Goal: Task Accomplishment & Management: Manage account settings

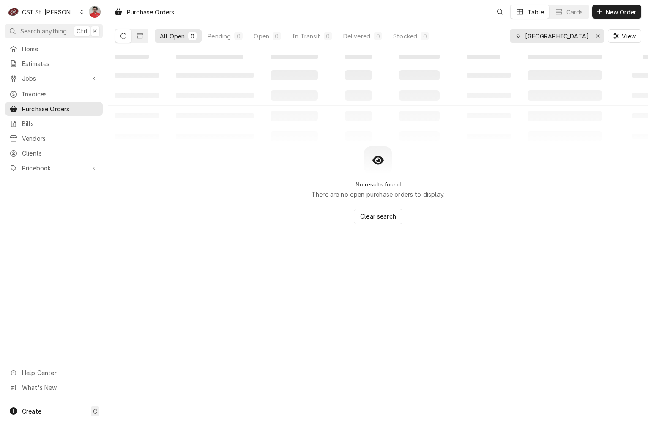
click at [552, 36] on input "partstown" at bounding box center [556, 36] width 63 height 14
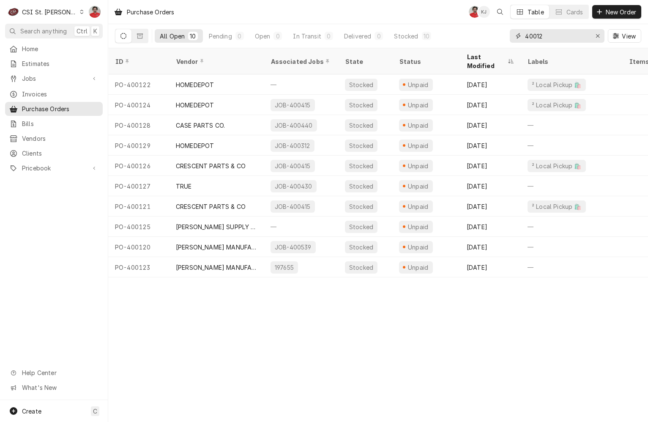
click at [559, 39] on input "40012" at bounding box center [556, 36] width 63 height 14
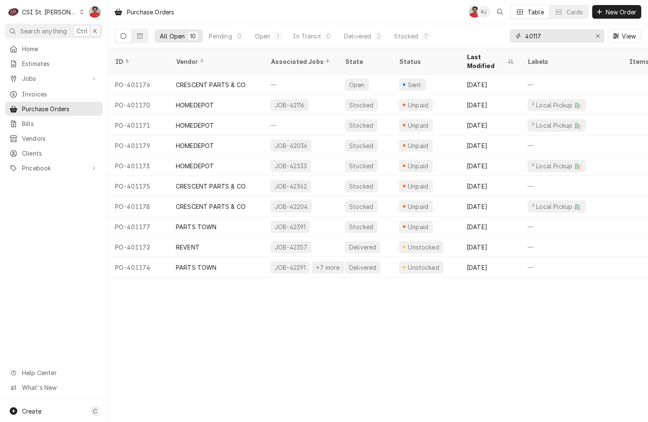
type input "40117"
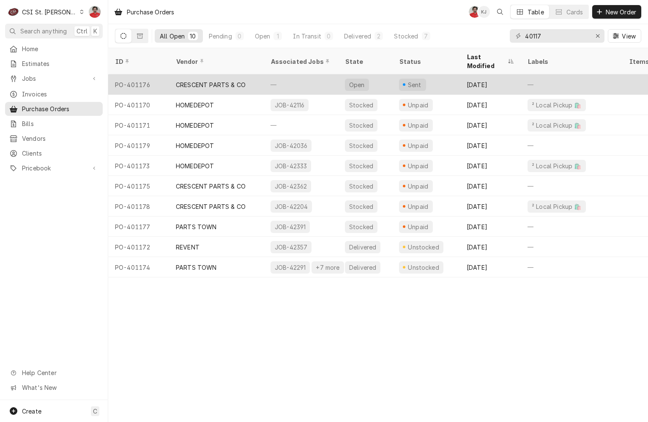
click at [285, 76] on div "—" at bounding box center [301, 84] width 74 height 20
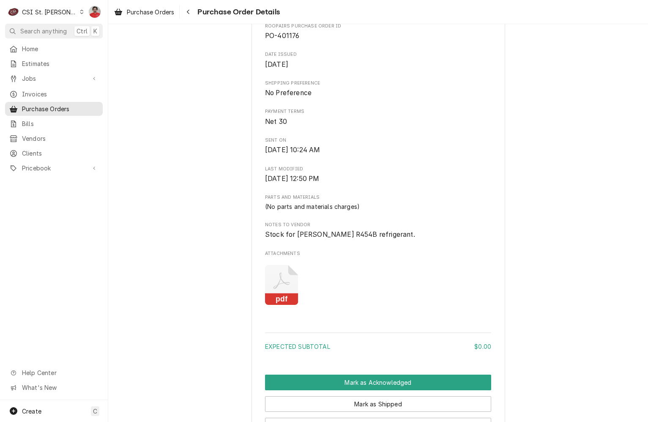
scroll to position [478, 0]
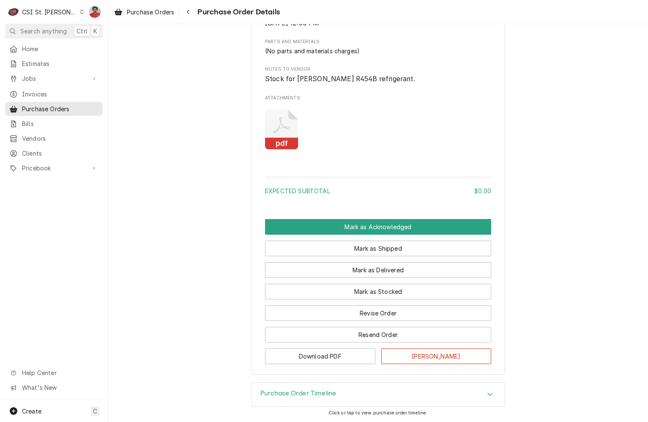
click at [276, 120] on icon "Attachments" at bounding box center [281, 129] width 33 height 40
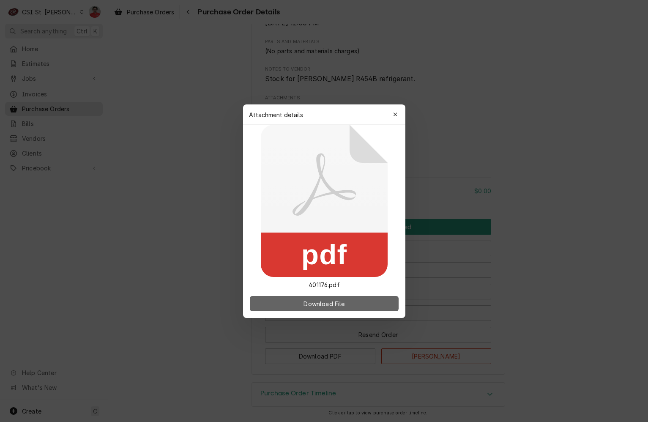
click at [295, 301] on button "Download File" at bounding box center [324, 303] width 149 height 15
click at [393, 115] on icon "button" at bounding box center [395, 115] width 5 height 6
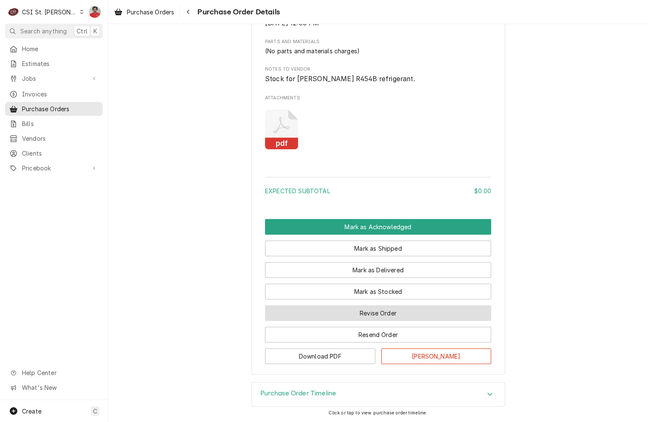
click at [350, 314] on button "Revise Order" at bounding box center [378, 313] width 226 height 16
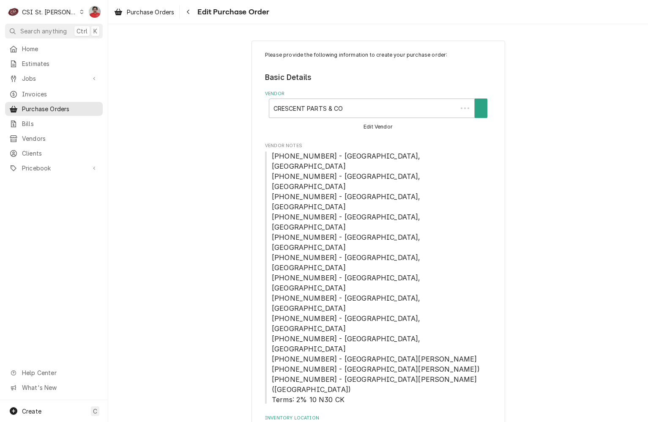
type textarea "x"
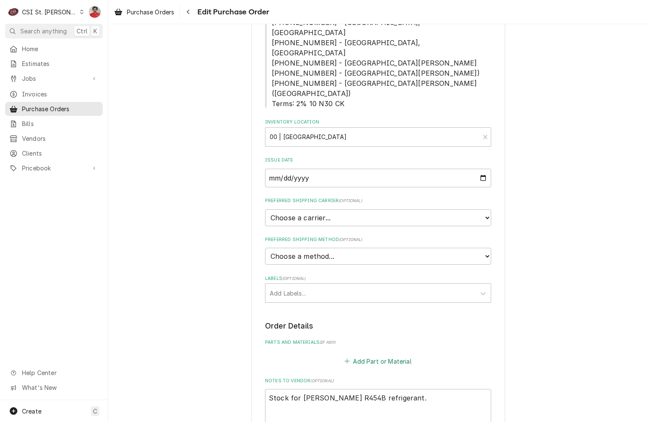
click at [362, 355] on button "Add Part or Material" at bounding box center [378, 361] width 70 height 12
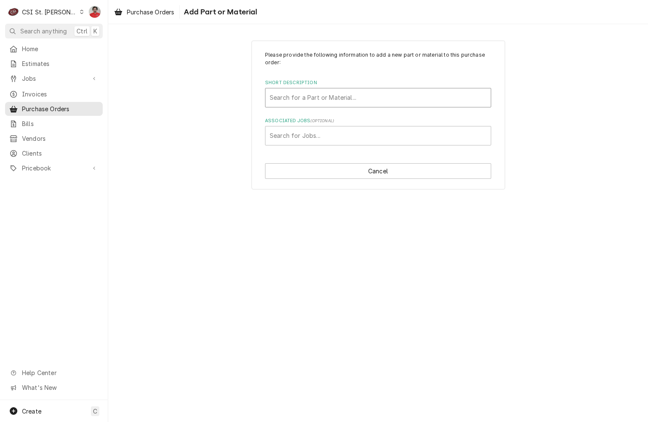
click at [311, 104] on div "Short Description" at bounding box center [378, 97] width 217 height 15
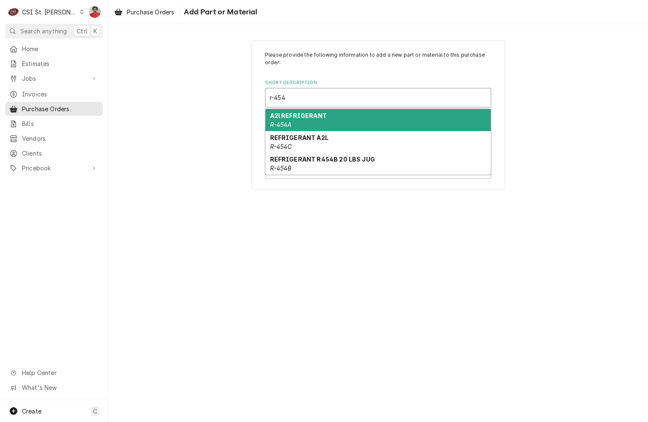
type input "r-454b"
click at [317, 115] on strong "REFRIGERANT R454B 20 LBS JUG" at bounding box center [322, 115] width 105 height 7
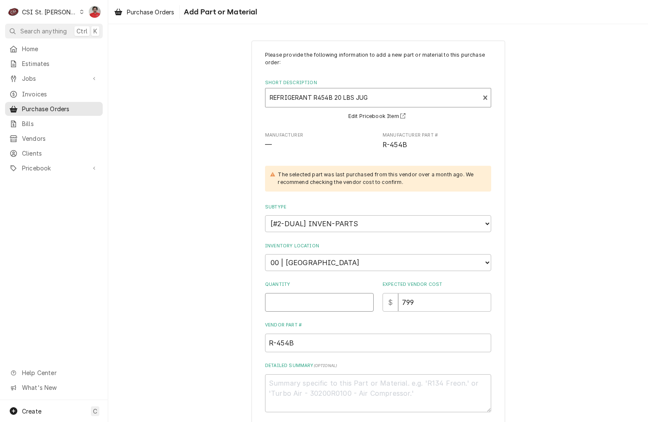
click at [329, 298] on input "Quantity" at bounding box center [319, 302] width 109 height 19
type textarea "x"
type input "1"
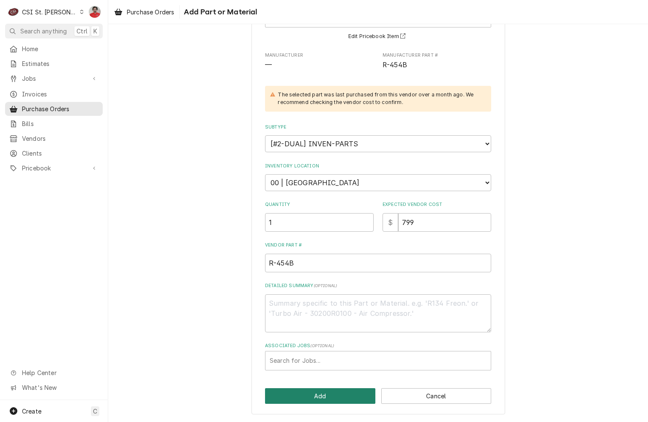
click at [321, 395] on button "Add" at bounding box center [320, 396] width 110 height 16
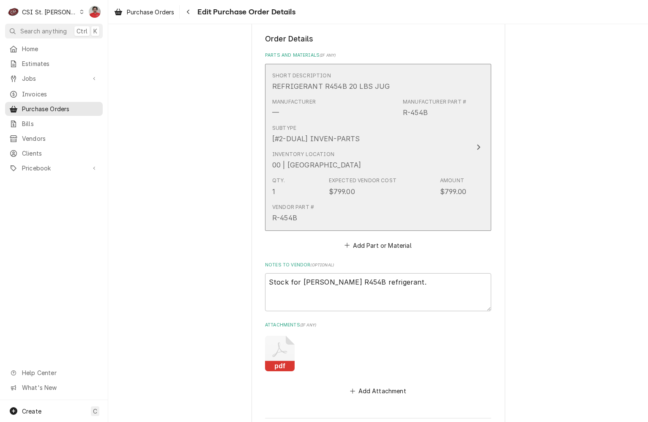
scroll to position [414, 0]
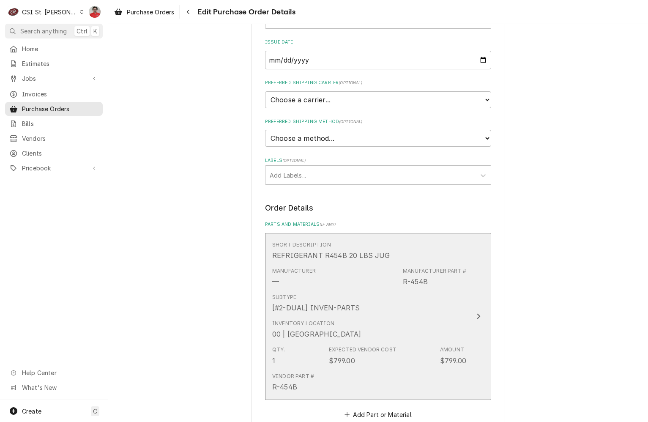
click at [321, 329] on div "00 | [GEOGRAPHIC_DATA]" at bounding box center [316, 334] width 89 height 10
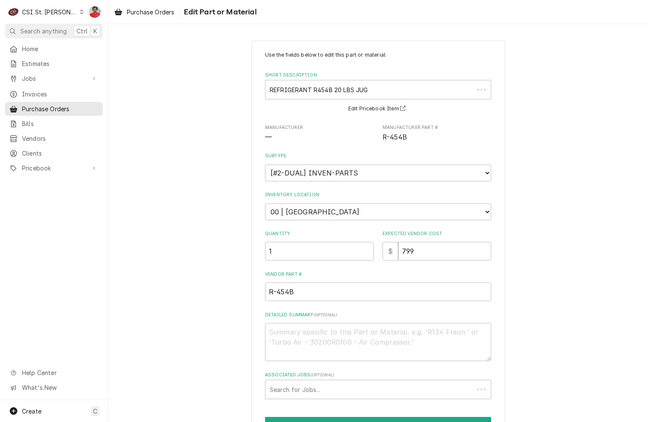
type textarea "x"
click at [319, 212] on select "Choose a location... 00 | STL WAREHOUSE 01 | CHUCK WAMBOLDT V#93 01 | COURTNEY …" at bounding box center [378, 211] width 226 height 17
select select "2873"
click at [265, 203] on select "Choose a location... 00 | STL WAREHOUSE 01 | CHUCK WAMBOLDT V#93 01 | COURTNEY …" at bounding box center [378, 211] width 226 height 17
click at [341, 231] on label "Quantity" at bounding box center [319, 233] width 109 height 7
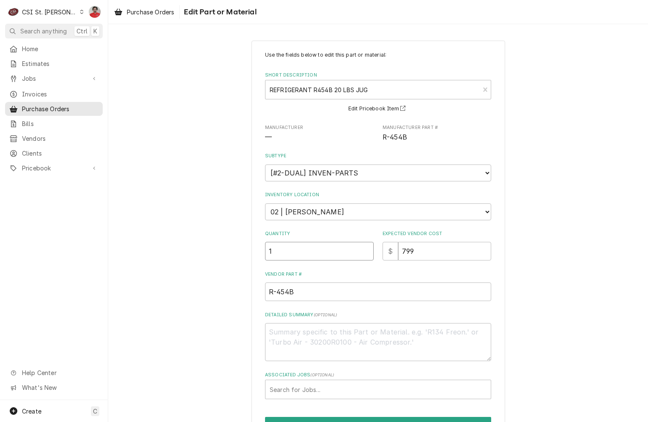
click at [341, 242] on input "1" at bounding box center [319, 251] width 109 height 19
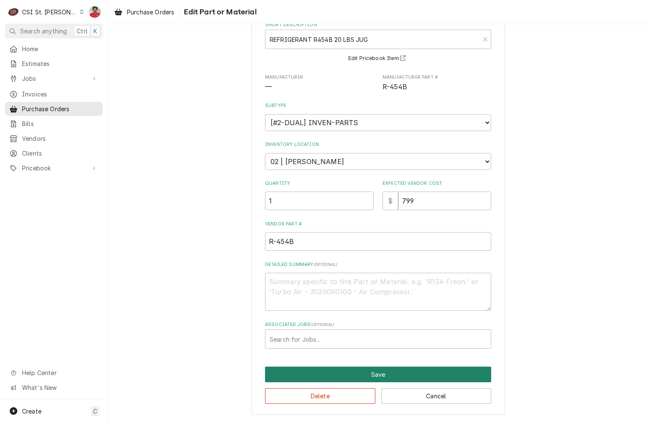
click at [329, 374] on button "Save" at bounding box center [378, 374] width 226 height 16
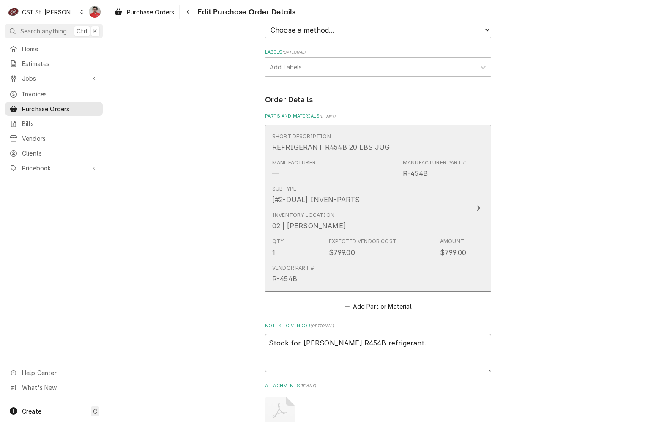
scroll to position [583, 0]
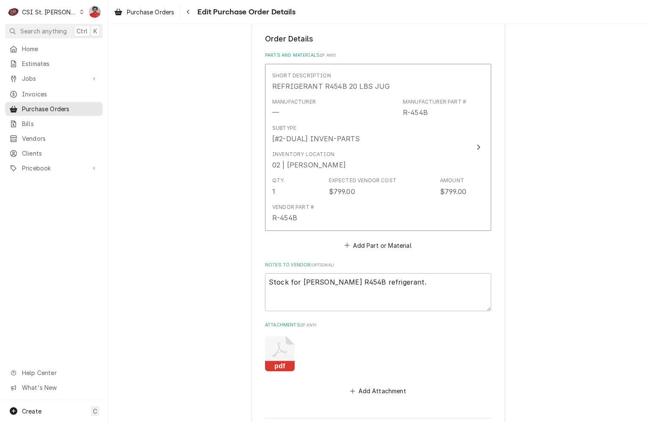
type textarea "x"
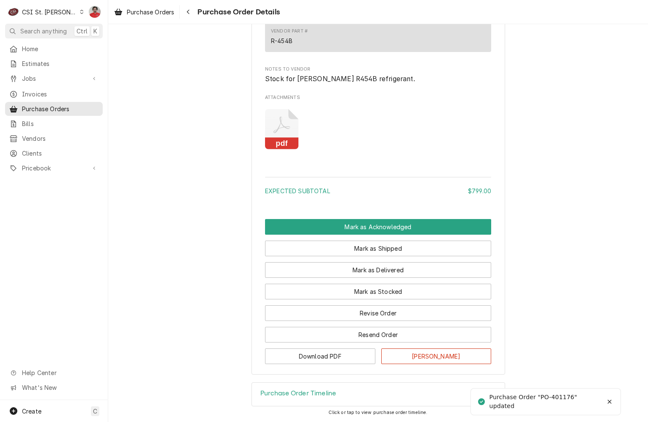
scroll to position [618, 0]
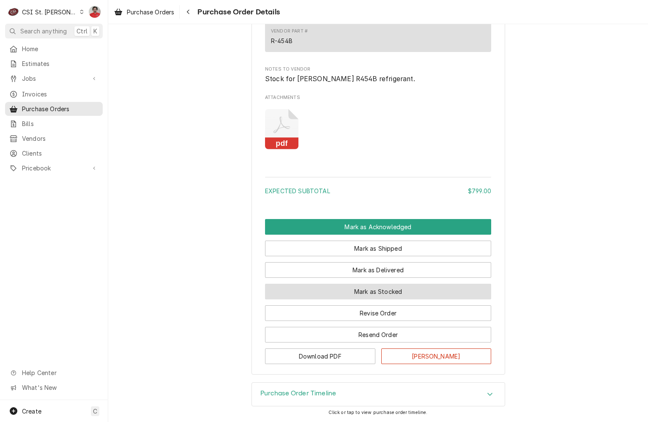
click at [373, 293] on button "Mark as Stocked" at bounding box center [378, 292] width 226 height 16
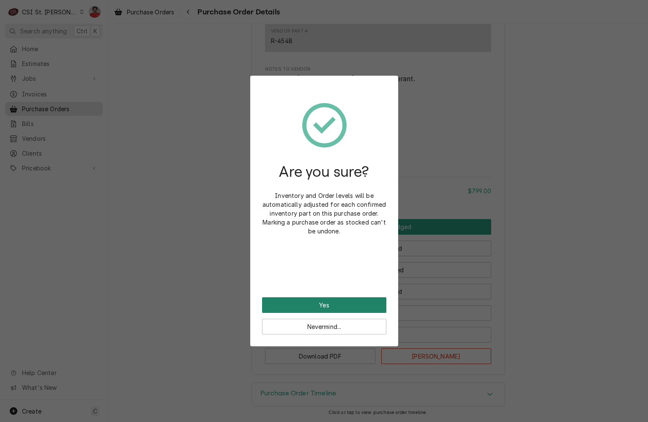
click at [324, 301] on button "Yes" at bounding box center [324, 305] width 124 height 16
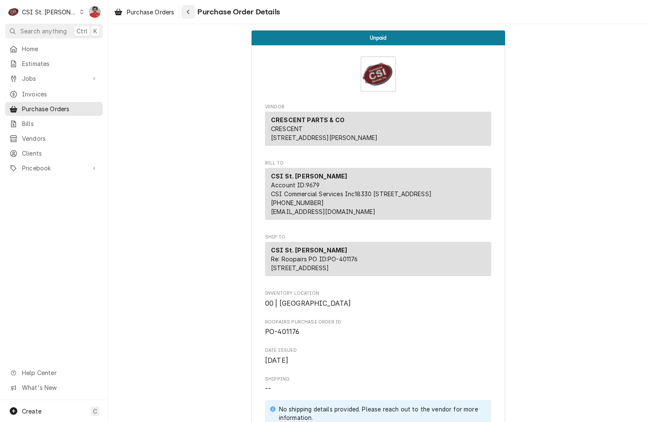
click at [192, 13] on div "Navigate back" at bounding box center [188, 12] width 8 height 8
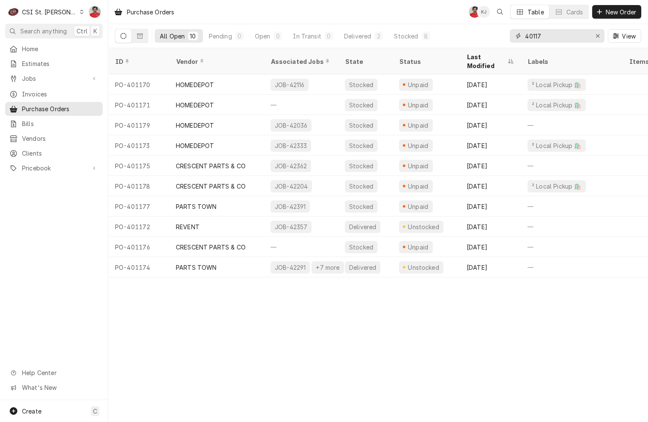
drag, startPoint x: 535, startPoint y: 36, endPoint x: 550, endPoint y: 36, distance: 14.8
click at [550, 36] on input "40117" at bounding box center [556, 36] width 63 height 14
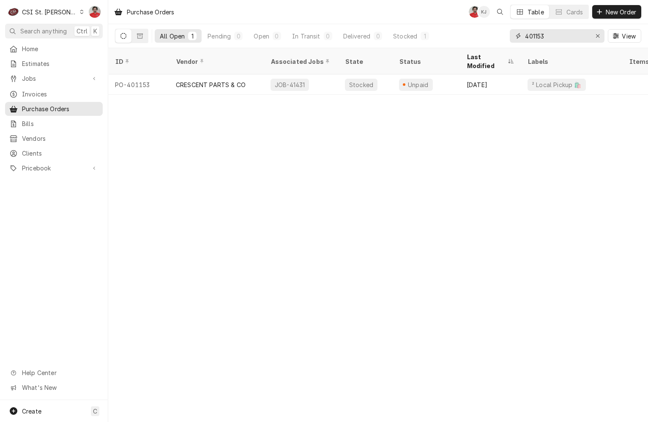
click at [544, 38] on input "401153" at bounding box center [556, 36] width 63 height 14
type input "401193"
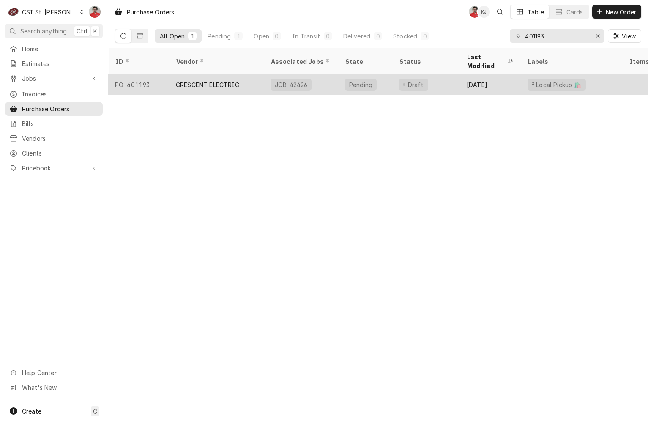
click at [443, 74] on div "Draft" at bounding box center [426, 84] width 68 height 20
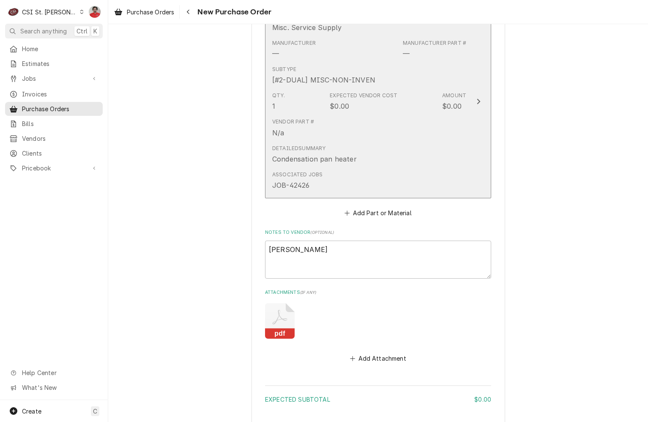
scroll to position [465, 0]
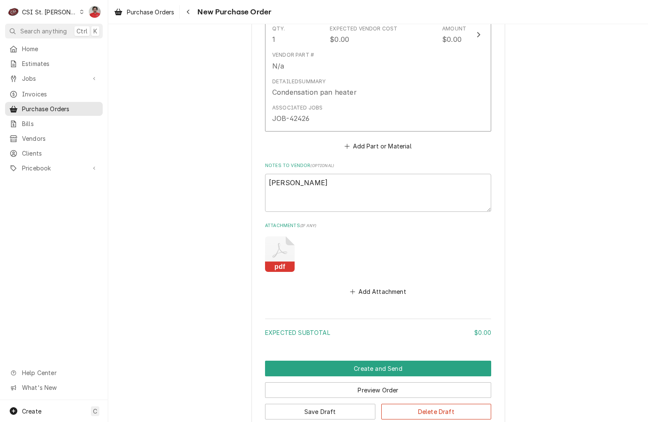
click at [270, 249] on icon "Attachments" at bounding box center [280, 254] width 30 height 36
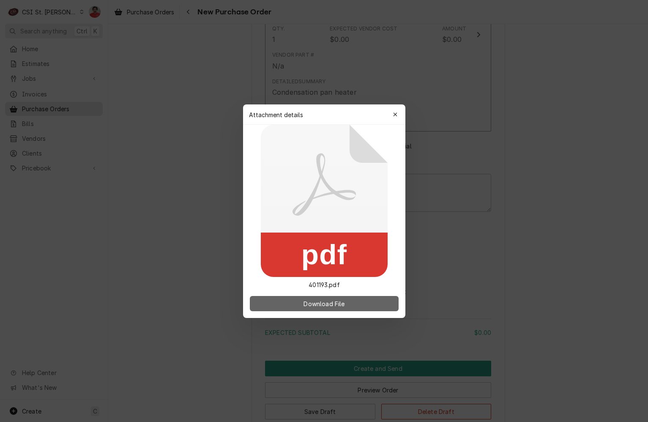
click at [294, 300] on button "Download File" at bounding box center [324, 303] width 149 height 15
click at [395, 112] on icon "button" at bounding box center [395, 115] width 5 height 6
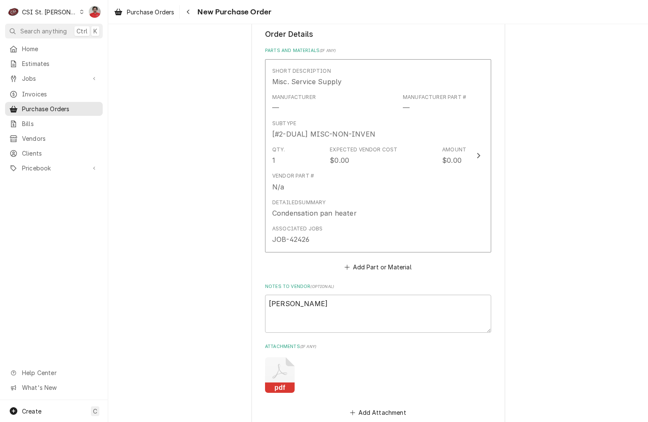
scroll to position [338, 0]
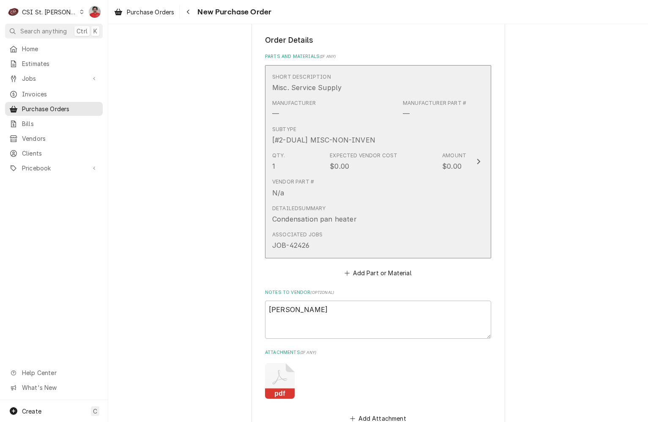
click at [293, 172] on div "Qty. 1 Expected Vendor Cost $0.00 Amount $0.00" at bounding box center [369, 161] width 194 height 26
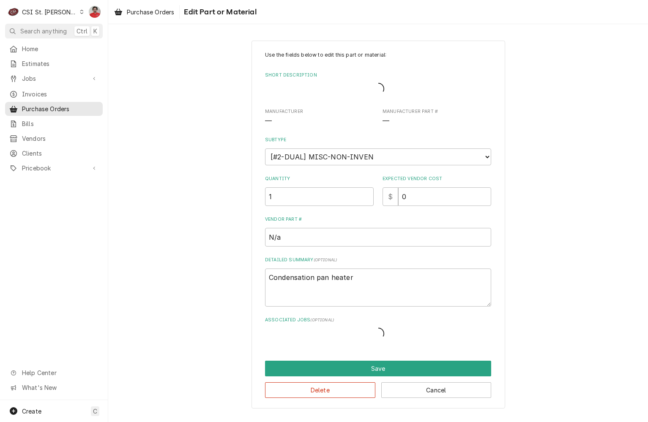
type textarea "x"
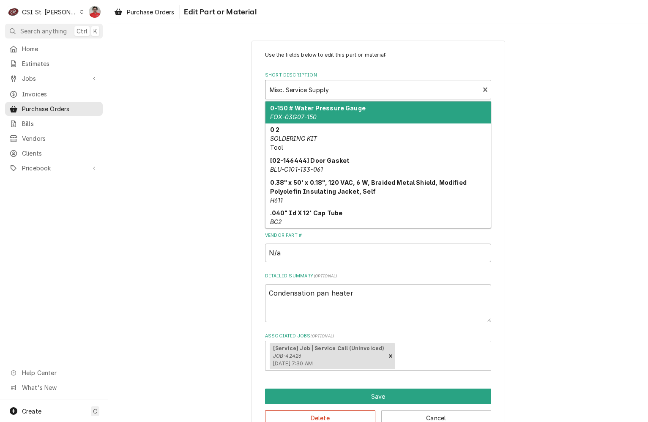
click at [321, 91] on div "Short Description" at bounding box center [372, 89] width 205 height 15
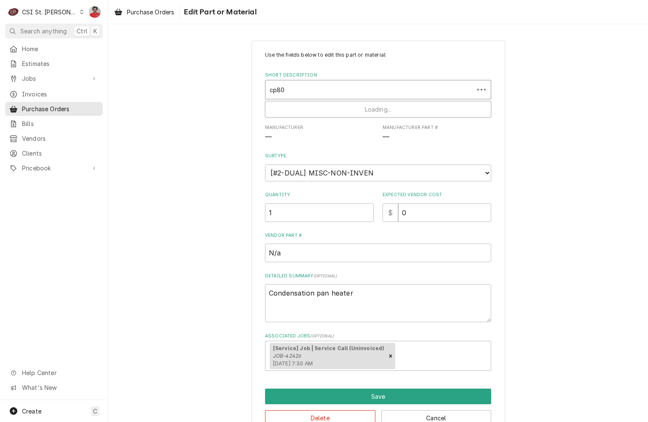
type input "cp802"
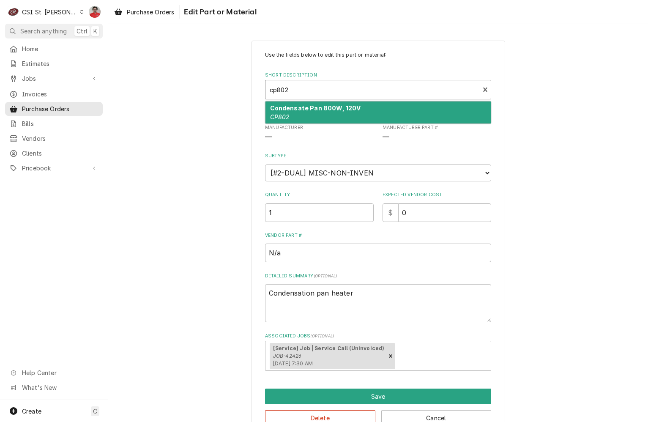
click at [322, 109] on strong "Condensate Pan 800W, 120V" at bounding box center [315, 107] width 91 height 7
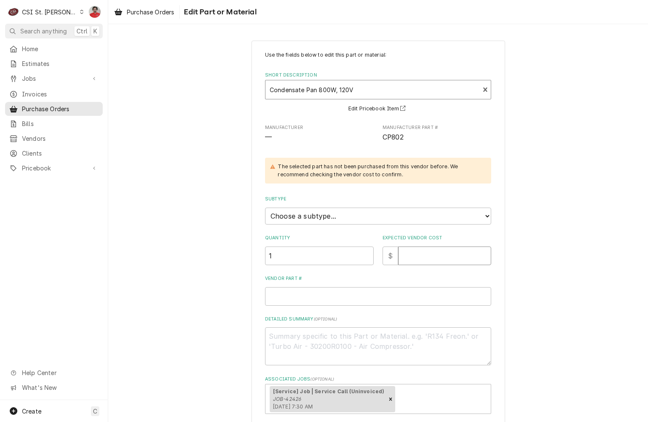
click at [404, 254] on input "Expected Vendor Cost" at bounding box center [444, 255] width 93 height 19
type textarea "x"
type input "2"
type textarea "x"
type input "22"
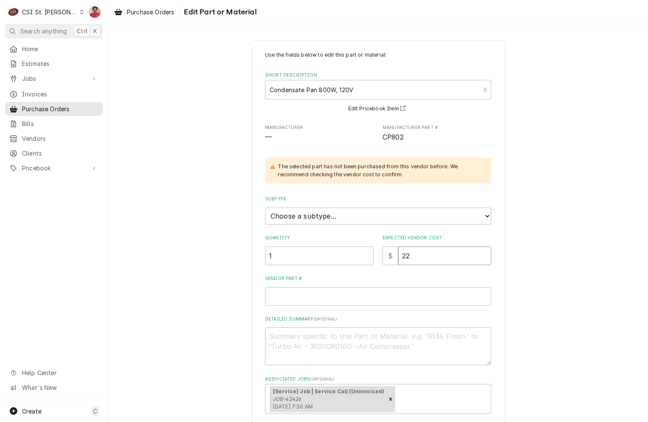
type textarea "x"
type input "223"
type textarea "x"
type input "C"
type textarea "x"
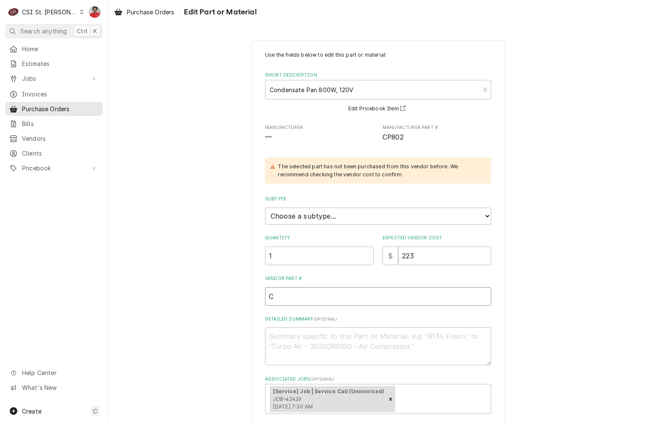
type input "CP"
type textarea "x"
type input "CP8"
type textarea "x"
type input "CP80"
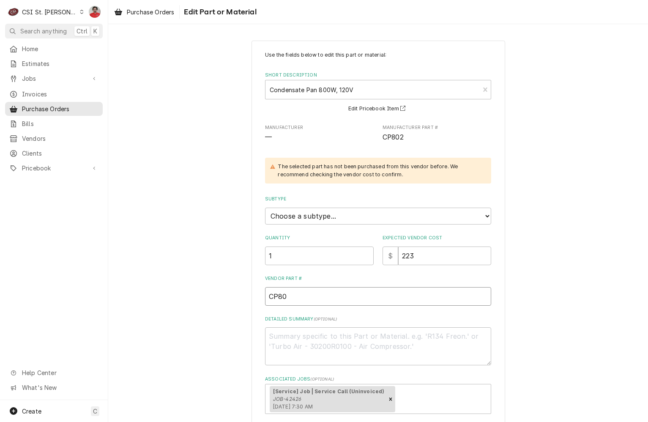
type textarea "x"
type input "CP802"
click at [386, 224] on select "Choose a subtype... [#2-DUAL] AFTERHRS-WH-CHG-2 [#2-DUAL] BEV-EQUIP [#2-DUAL] B…" at bounding box center [378, 216] width 226 height 17
select select "1"
click at [265, 208] on select "Choose a subtype... [#2-DUAL] AFTERHRS-WH-CHG-2 [#2-DUAL] BEV-EQUIP [#2-DUAL] B…" at bounding box center [378, 216] width 226 height 17
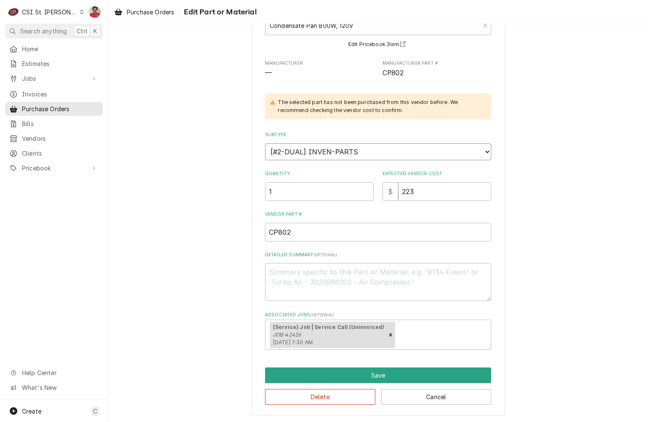
scroll to position [65, 0]
drag, startPoint x: 286, startPoint y: 230, endPoint x: 236, endPoint y: 228, distance: 49.5
click at [236, 228] on div "Use the fields below to edit this part or material: Short Description Condensat…" at bounding box center [378, 195] width 540 height 454
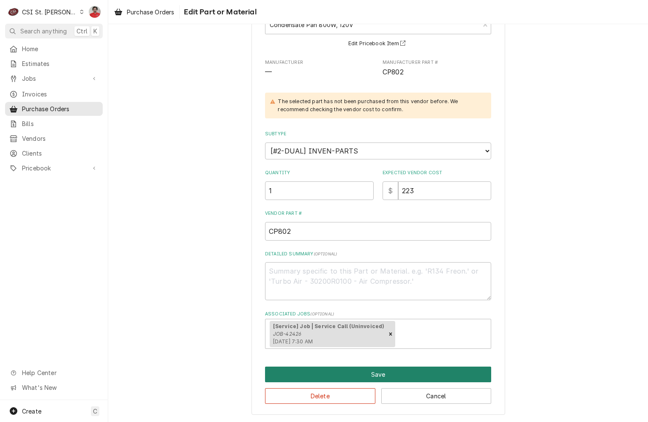
click at [349, 371] on button "Save" at bounding box center [378, 374] width 226 height 16
type textarea "x"
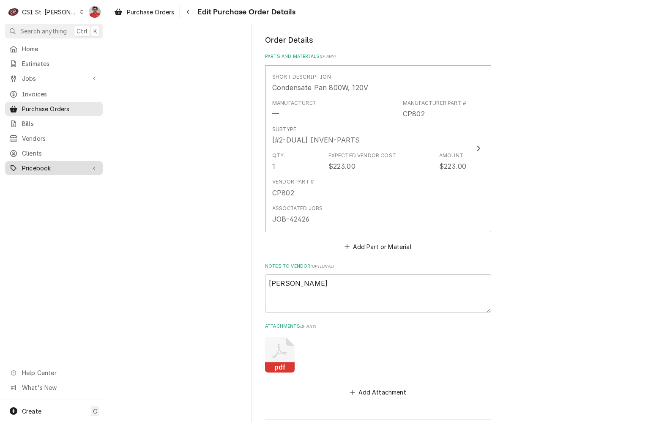
click at [41, 168] on link "Pricebook" at bounding box center [54, 168] width 98 height 14
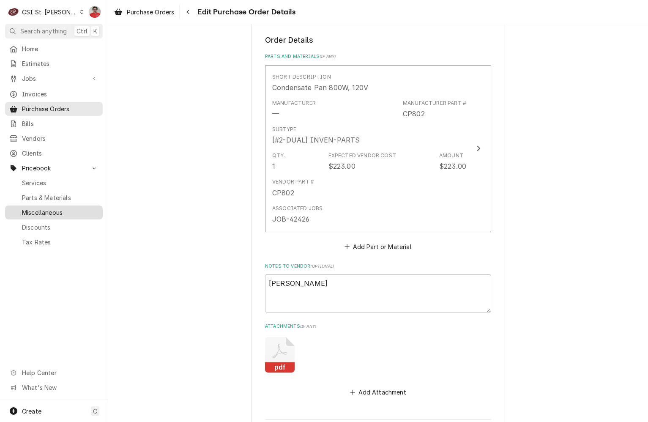
click at [99, 205] on link "Miscellaneous" at bounding box center [54, 212] width 98 height 14
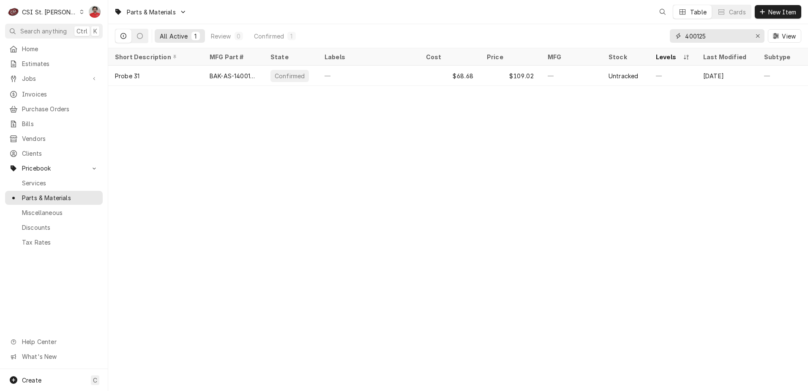
drag, startPoint x: 718, startPoint y: 36, endPoint x: 536, endPoint y: 37, distance: 182.2
click at [549, 36] on div "All Active 1 Review 0 Confirmed 1 400125 View" at bounding box center [458, 36] width 686 height 24
paste input "CP802"
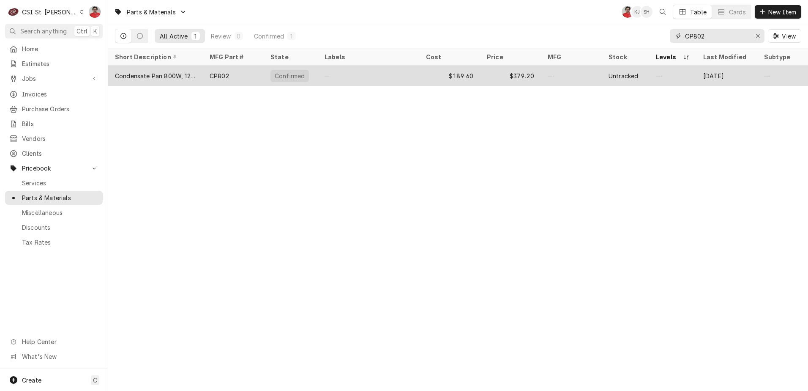
type input "CP802"
click at [387, 77] on div "—" at bounding box center [368, 76] width 101 height 20
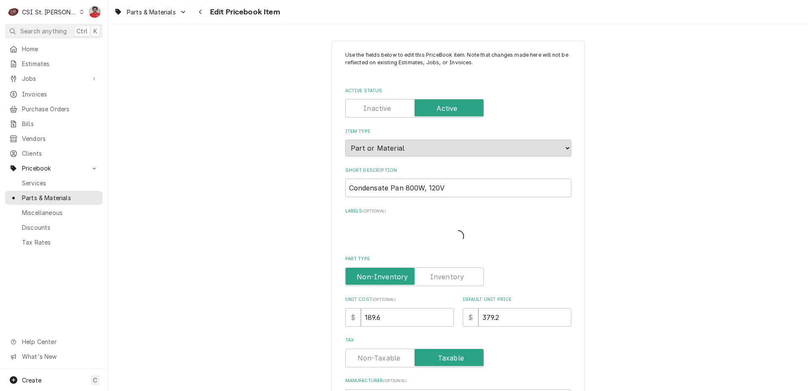
type textarea "x"
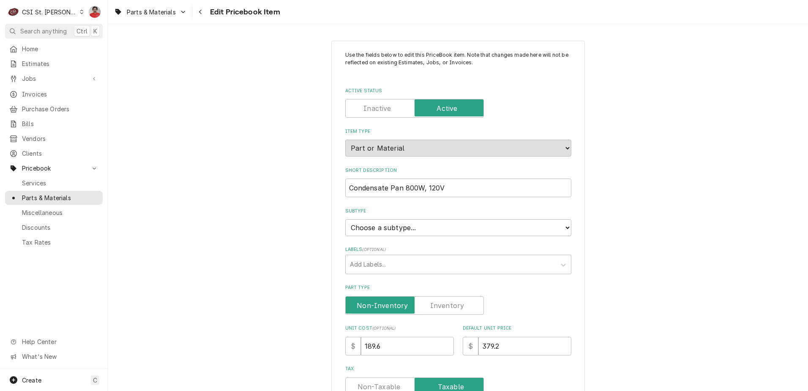
click at [452, 305] on label "Part Type" at bounding box center [414, 305] width 139 height 19
click at [452, 305] on input "Part Type" at bounding box center [414, 305] width 131 height 19
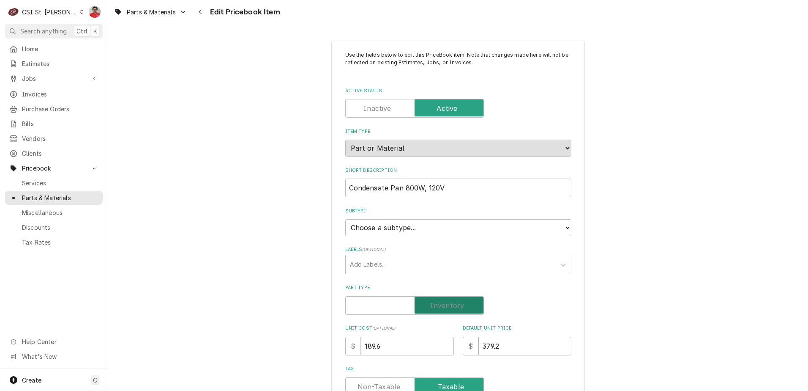
checkbox input "true"
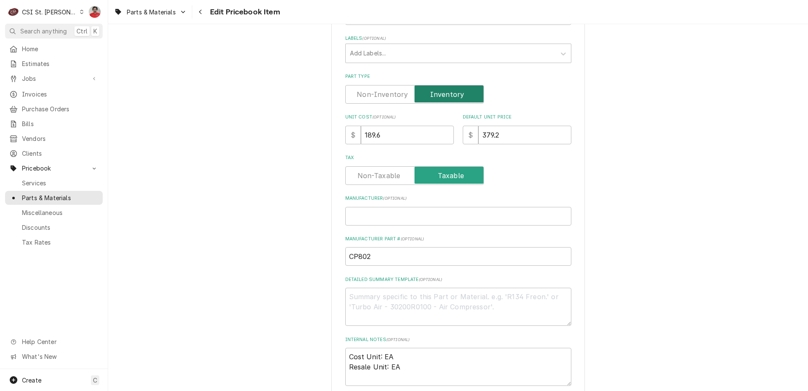
scroll to position [254, 0]
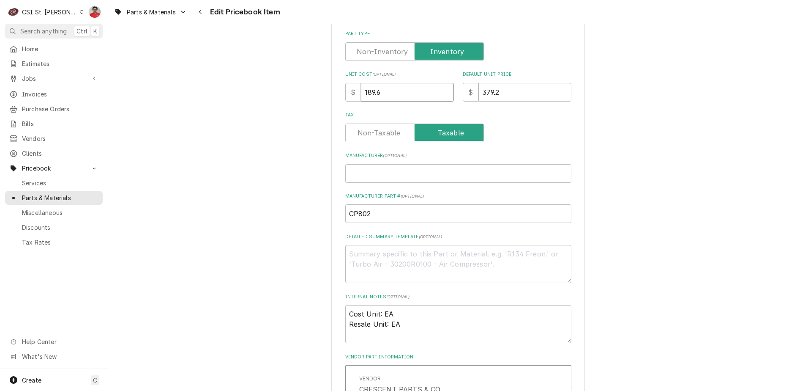
drag, startPoint x: 352, startPoint y: 95, endPoint x: 330, endPoint y: 92, distance: 22.5
type textarea "x"
type input "2"
type textarea "x"
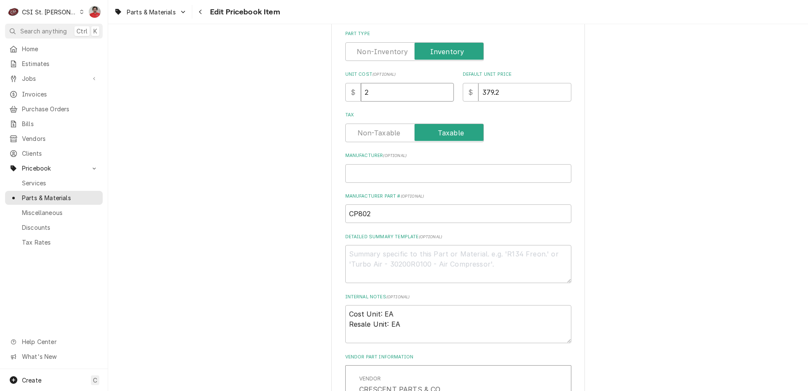
type input "22"
type textarea "x"
type input "223"
drag, startPoint x: 433, startPoint y: 94, endPoint x: 402, endPoint y: 94, distance: 30.9
click at [402, 94] on input "223" at bounding box center [407, 92] width 93 height 19
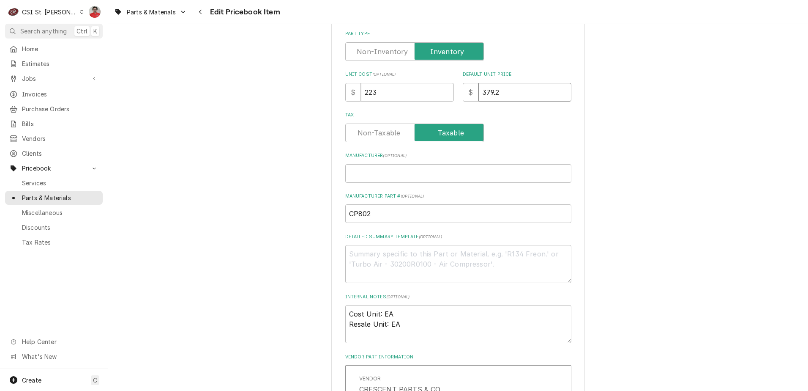
drag, startPoint x: 522, startPoint y: 94, endPoint x: 363, endPoint y: 99, distance: 158.6
click at [363, 99] on div "Unit Cost ( optional ) $ 223 Default Unit Price $ 379.2" at bounding box center [458, 86] width 226 height 30
type textarea "x"
type input "4"
type textarea "x"
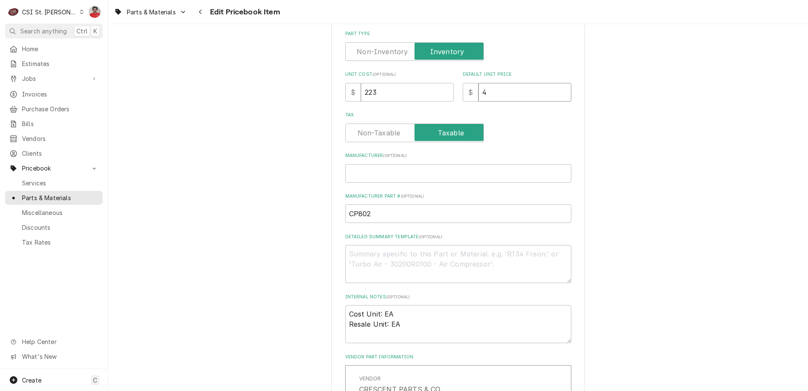
type input "44"
type textarea "x"
type input "446"
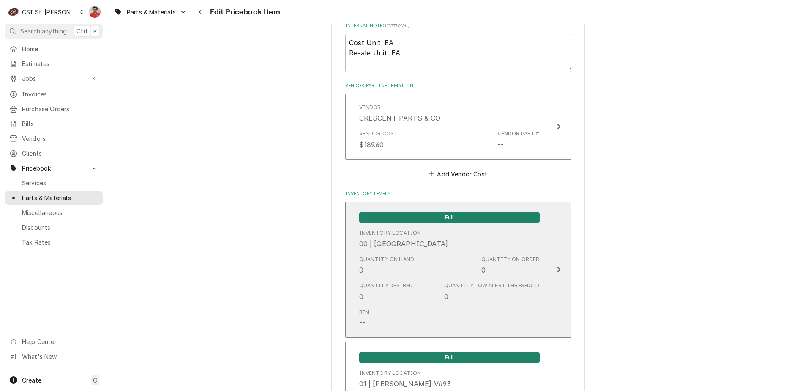
scroll to position [592, 0]
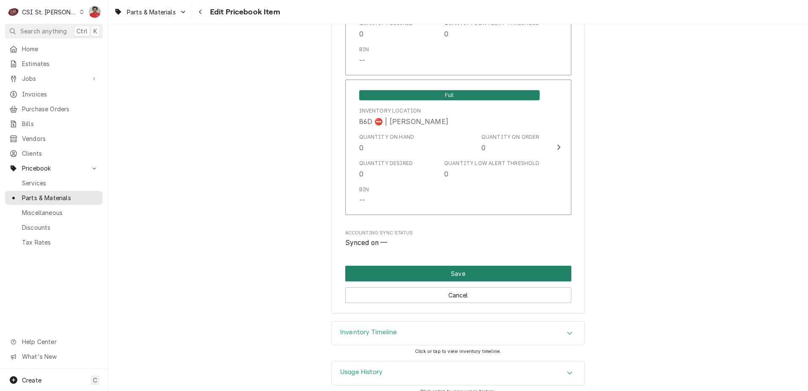
click at [434, 265] on button "Save" at bounding box center [458, 273] width 226 height 16
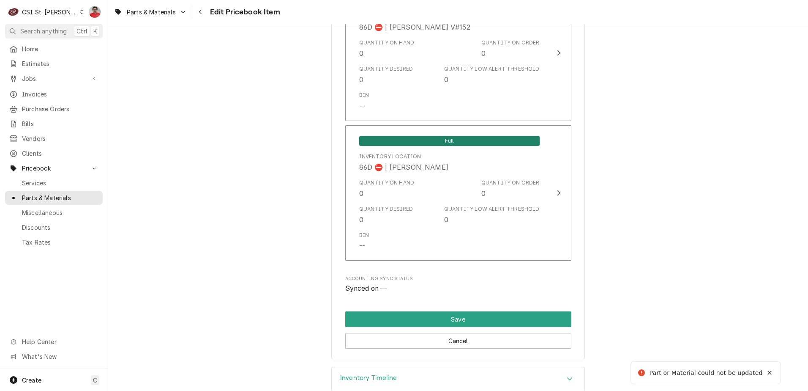
scroll to position [583, 0]
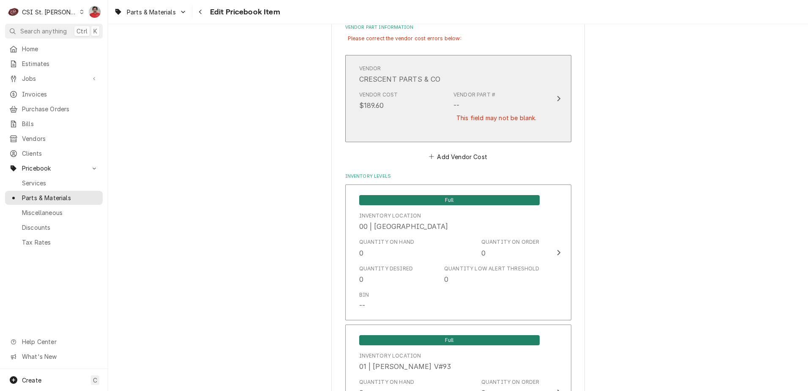
type textarea "x"
click at [534, 82] on div "Vendor CRESCENT PARTS & CO" at bounding box center [449, 74] width 180 height 26
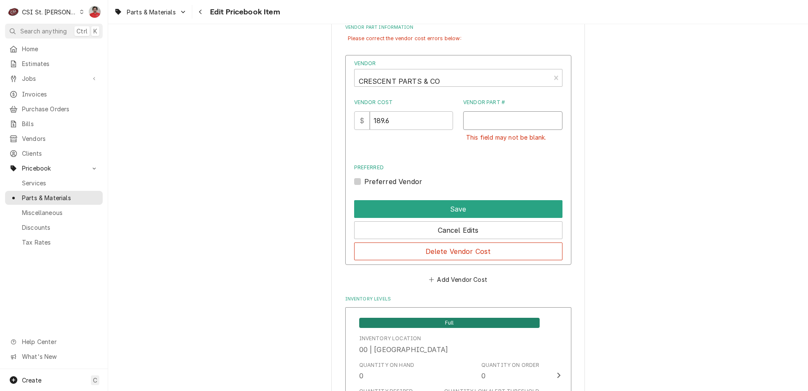
click at [508, 117] on input "Vendor Part #" at bounding box center [512, 120] width 99 height 19
paste input "CP802"
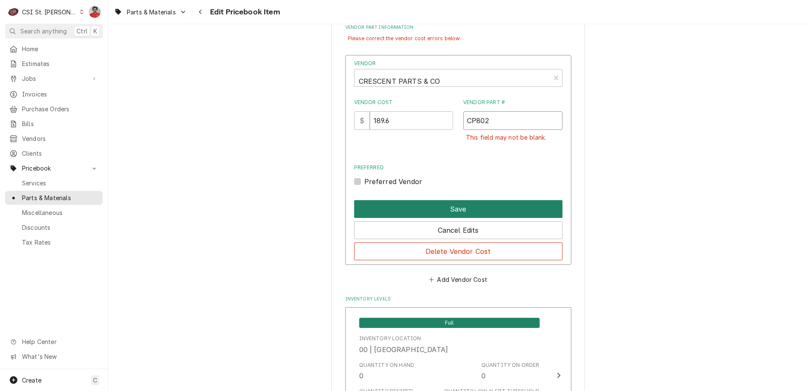
type input "CP802"
click at [515, 206] on button "Save" at bounding box center [458, 209] width 208 height 18
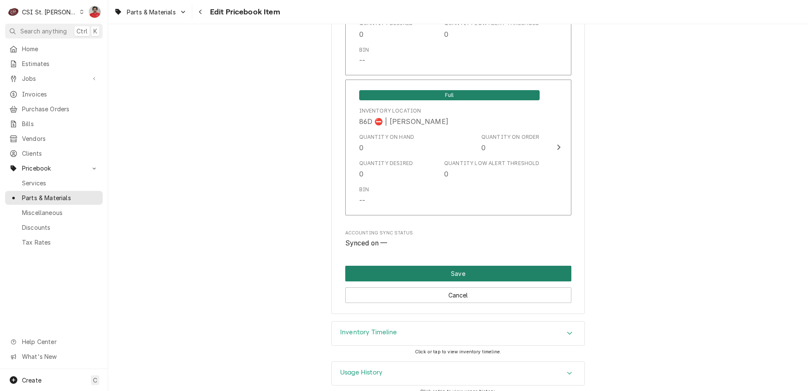
click at [451, 265] on button "Save" at bounding box center [458, 273] width 226 height 16
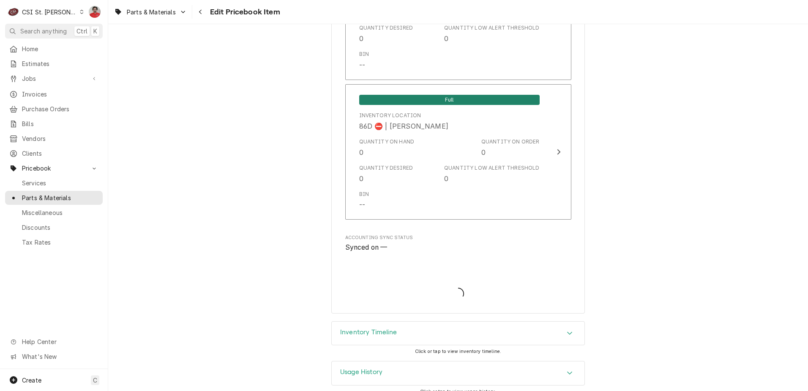
type textarea "x"
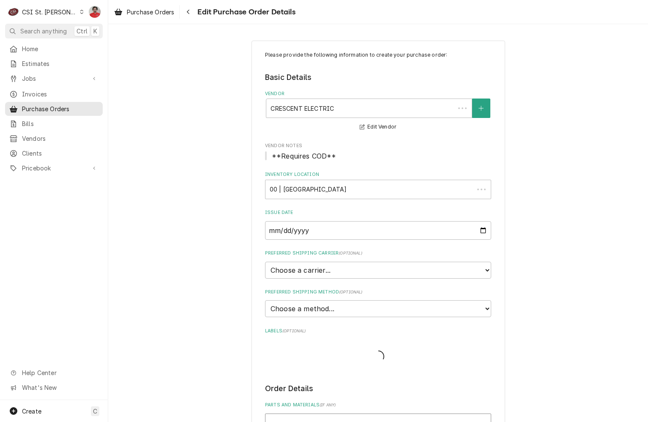
scroll to position [338, 0]
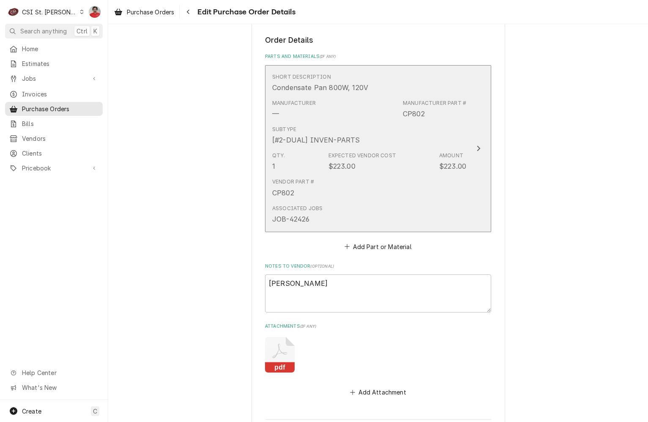
click at [320, 133] on div "Subtype [#2-DUAL] INVEN-PARTS" at bounding box center [315, 135] width 87 height 19
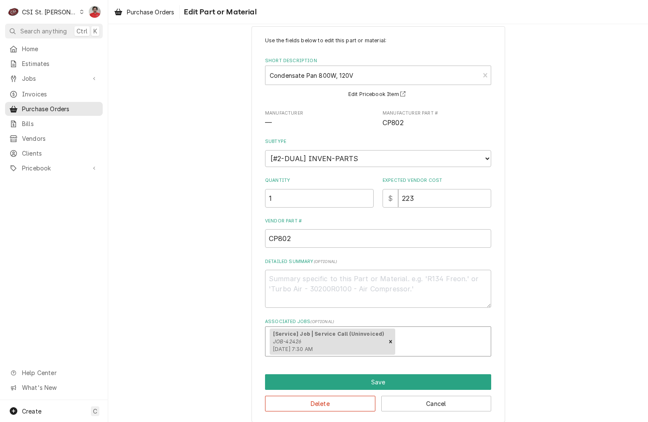
scroll to position [22, 0]
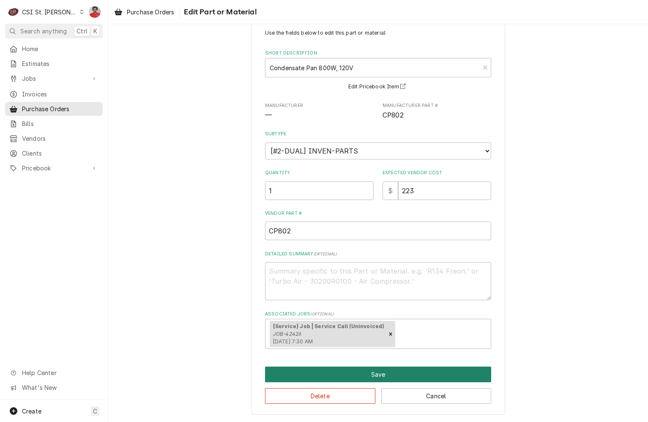
click at [348, 370] on button "Save" at bounding box center [378, 374] width 226 height 16
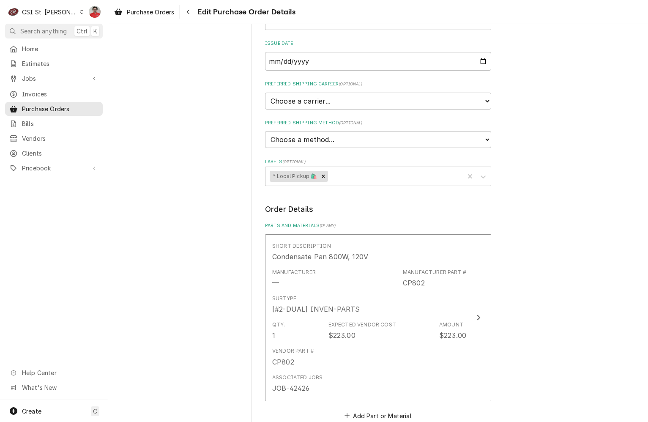
scroll to position [465, 0]
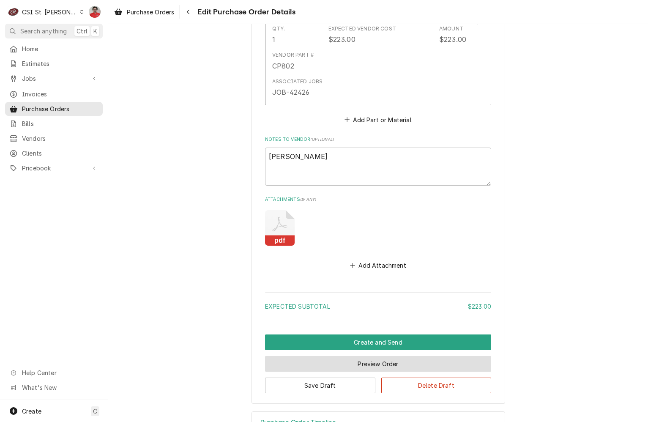
click at [355, 367] on button "Preview Order" at bounding box center [378, 364] width 226 height 16
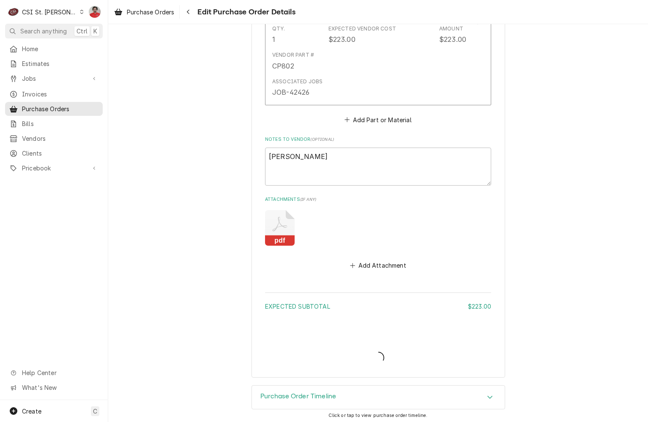
type textarea "x"
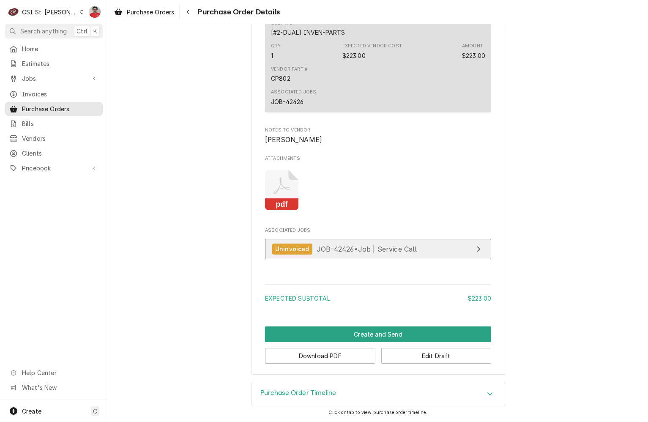
scroll to position [533, 0]
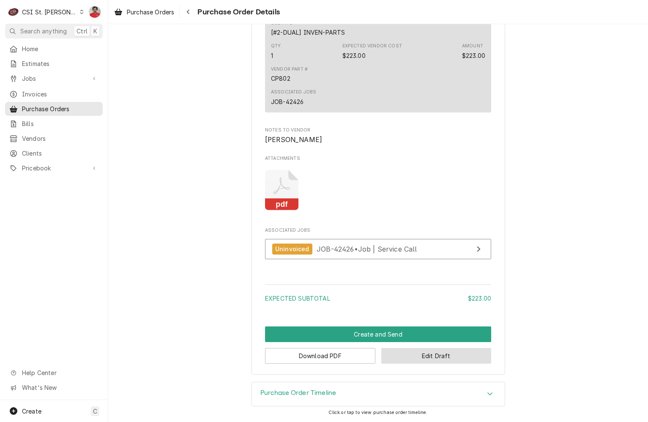
click at [405, 353] on button "Edit Draft" at bounding box center [436, 356] width 110 height 16
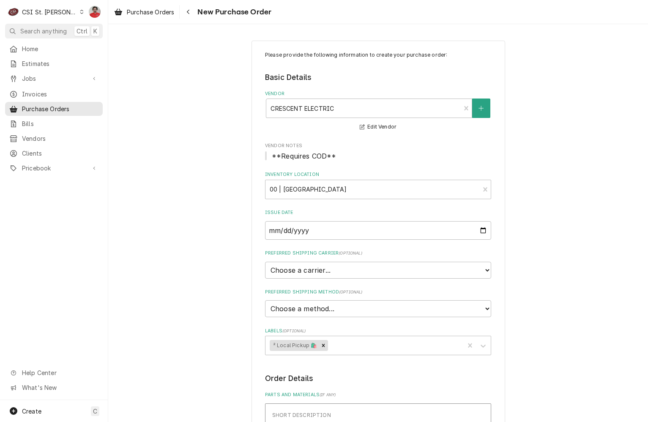
scroll to position [254, 0]
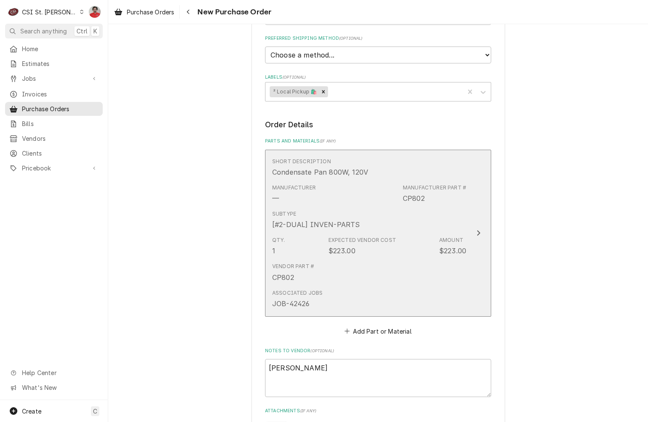
click at [370, 274] on div "Vendor Part # CP802" at bounding box center [369, 272] width 194 height 26
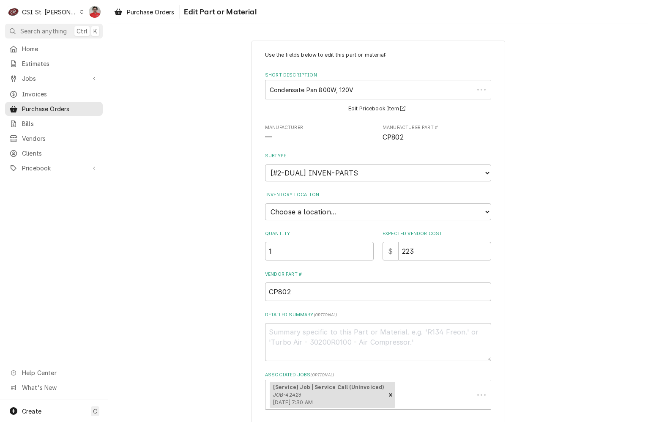
type textarea "x"
click at [337, 210] on select "Choose a location... 00 | STL WAREHOUSE 01 | CHUCK WAMBOLDT V#93 01 | COURTNEY …" at bounding box center [378, 211] width 226 height 17
select select "2881"
click at [265, 203] on select "Choose a location... 00 | STL WAREHOUSE 01 | CHUCK WAMBOLDT V#93 01 | COURTNEY …" at bounding box center [378, 211] width 226 height 17
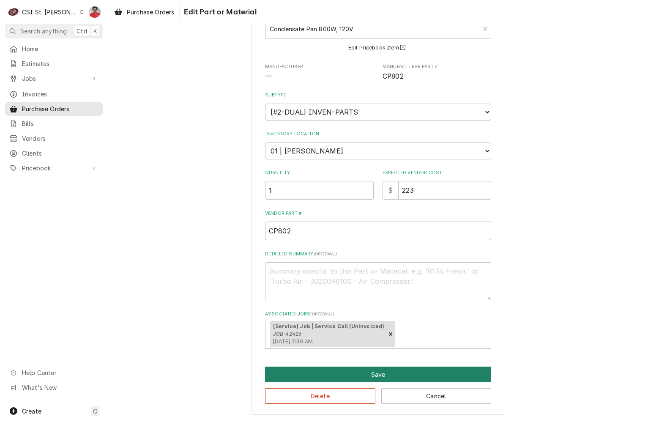
click at [386, 371] on button "Save" at bounding box center [378, 374] width 226 height 16
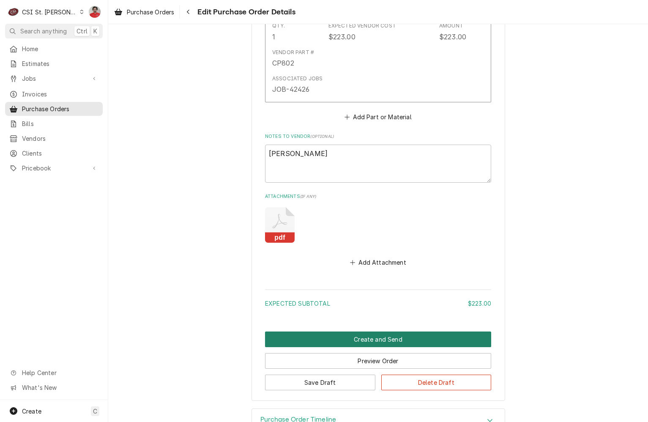
scroll to position [520, 0]
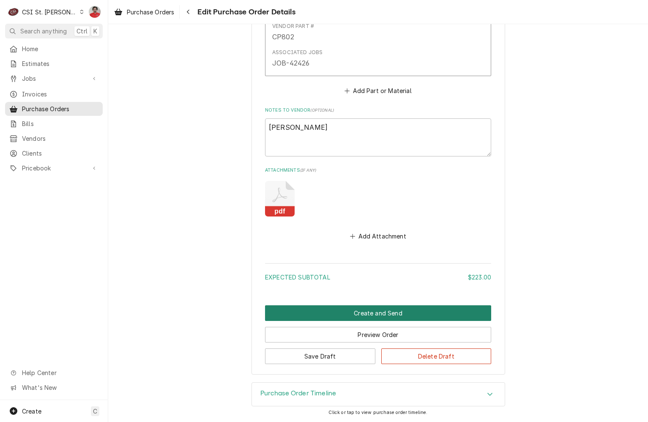
click at [386, 313] on button "Create and Send" at bounding box center [378, 313] width 226 height 16
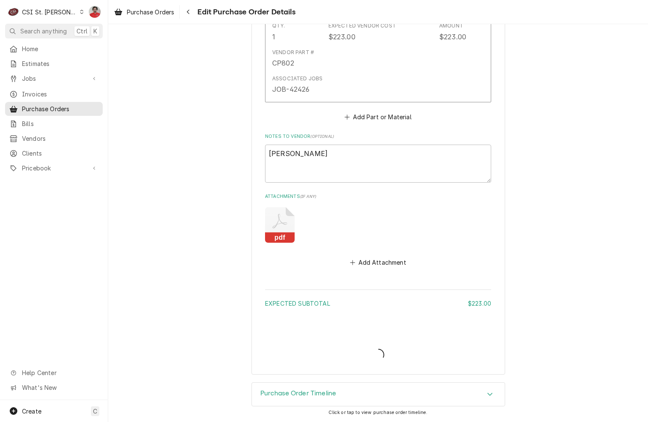
scroll to position [494, 0]
type textarea "x"
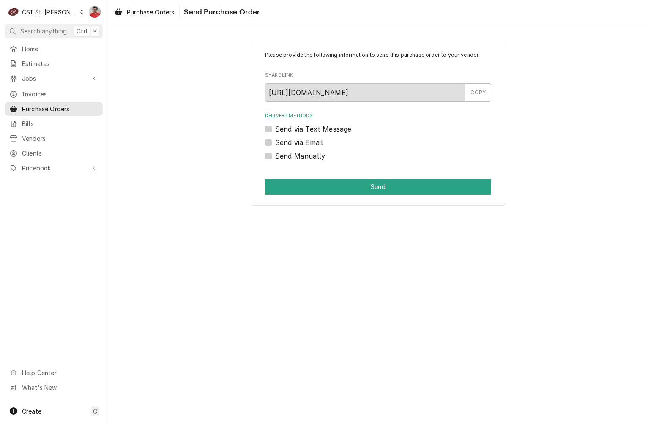
click at [287, 155] on label "Send Manually" at bounding box center [300, 156] width 50 height 10
click at [287, 155] on input "Send Manually" at bounding box center [388, 160] width 226 height 19
checkbox input "true"
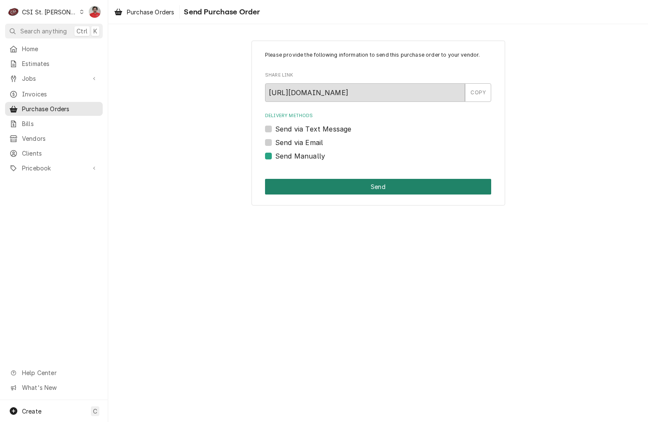
click at [318, 180] on button "Send" at bounding box center [378, 187] width 226 height 16
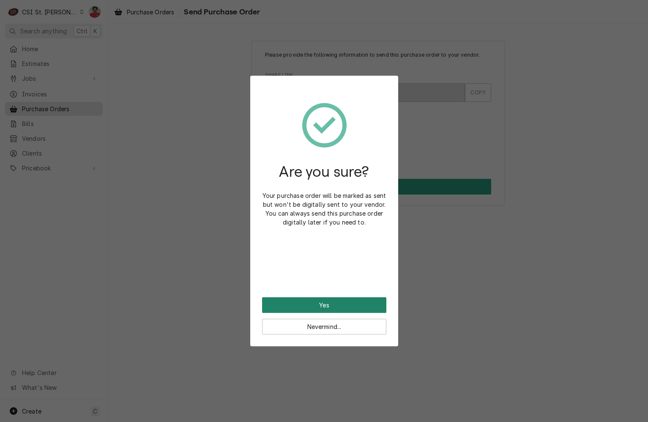
click at [327, 306] on button "Yes" at bounding box center [324, 305] width 124 height 16
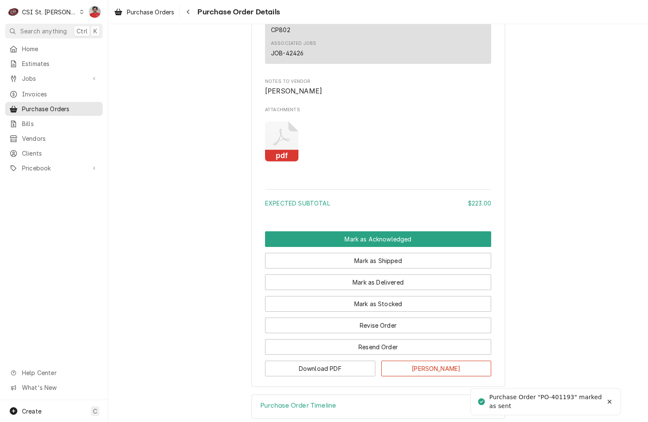
scroll to position [646, 0]
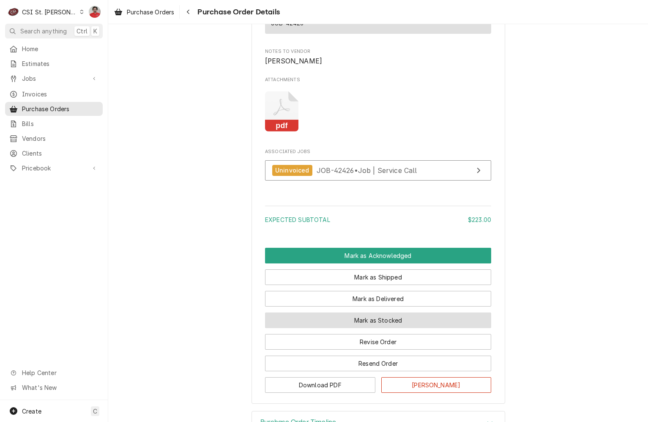
click at [350, 328] on button "Mark as Stocked" at bounding box center [378, 320] width 226 height 16
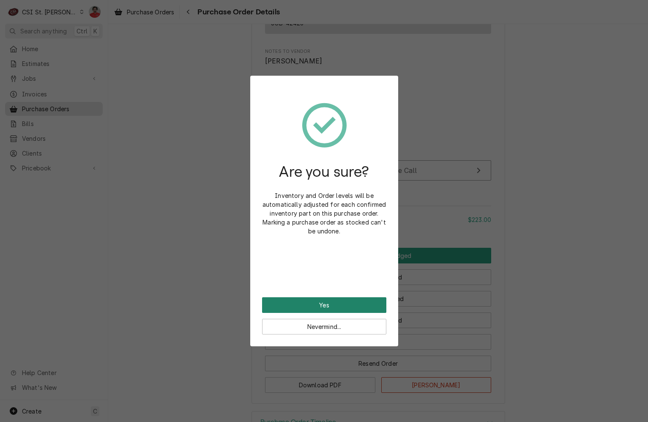
click at [333, 306] on button "Yes" at bounding box center [324, 305] width 124 height 16
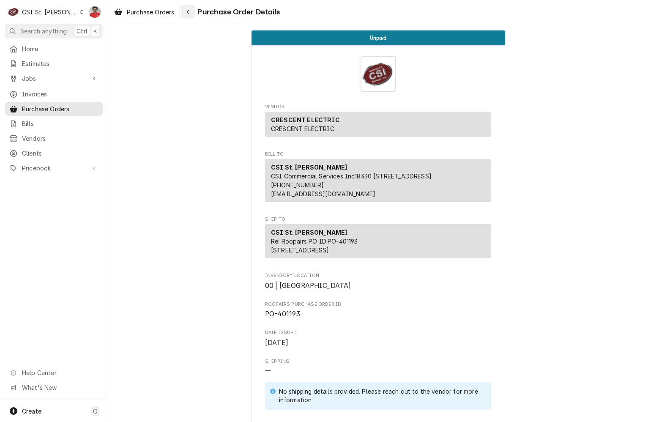
click at [190, 9] on icon "Navigate back" at bounding box center [188, 12] width 4 height 6
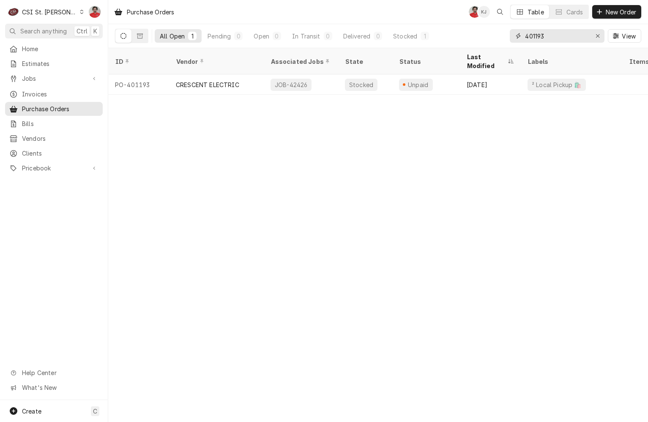
drag, startPoint x: 535, startPoint y: 35, endPoint x: 585, endPoint y: 36, distance: 50.3
click at [585, 36] on input "401193" at bounding box center [556, 36] width 63 height 14
drag, startPoint x: 538, startPoint y: 41, endPoint x: 607, endPoint y: 25, distance: 71.0
click at [584, 34] on input "401209" at bounding box center [556, 36] width 63 height 14
drag, startPoint x: 544, startPoint y: 36, endPoint x: 565, endPoint y: 36, distance: 21.6
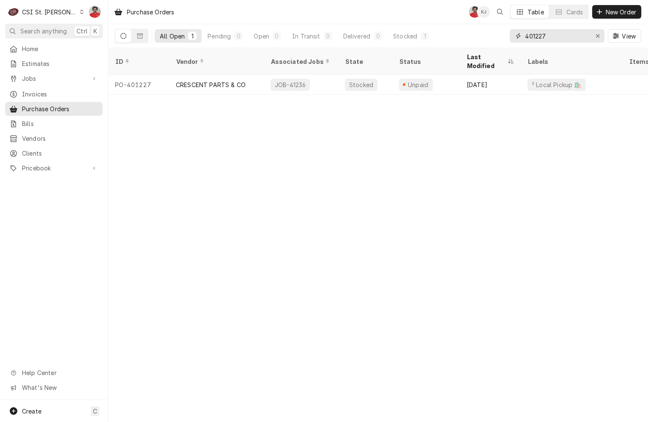
click at [565, 36] on input "401227" at bounding box center [556, 36] width 63 height 14
click at [546, 38] on input "401224" at bounding box center [556, 36] width 63 height 14
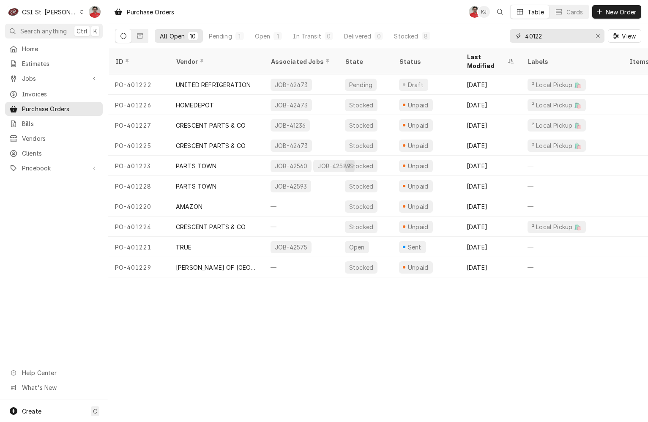
drag, startPoint x: 534, startPoint y: 36, endPoint x: 653, endPoint y: 36, distance: 118.8
click at [647, 36] on html "C CSI St. Louis NF Search anything Ctrl K Home Estimates Jobs Jobs Job Series I…" at bounding box center [324, 211] width 648 height 422
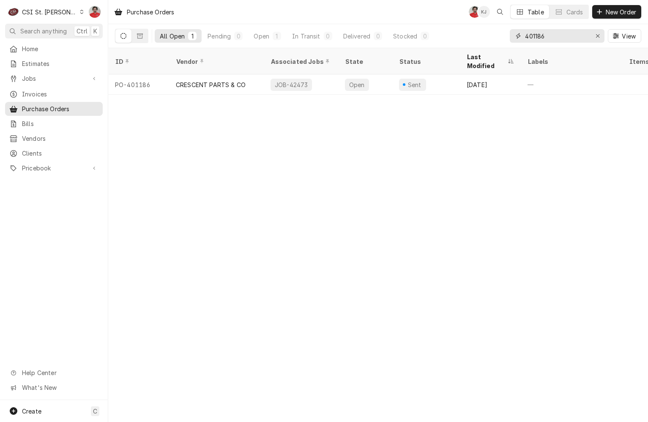
click at [544, 39] on input "401186" at bounding box center [556, 36] width 63 height 14
click at [544, 39] on input "401081" at bounding box center [556, 36] width 63 height 14
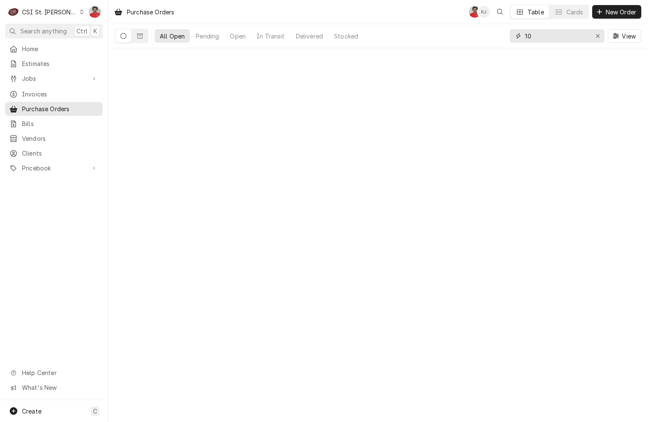
type input "1"
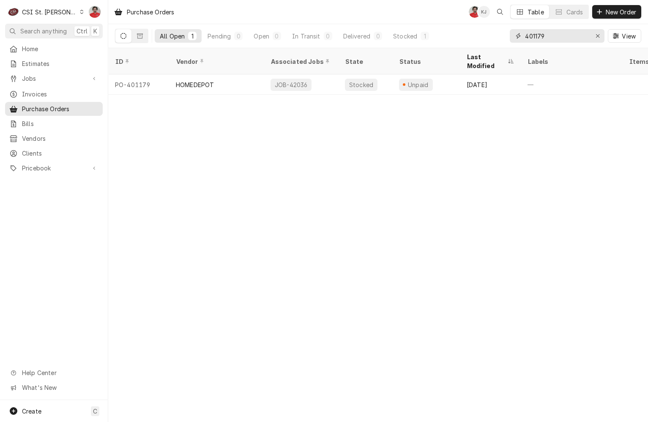
drag, startPoint x: 535, startPoint y: 35, endPoint x: 577, endPoint y: 34, distance: 41.8
click at [573, 34] on input "401179" at bounding box center [556, 36] width 63 height 14
drag, startPoint x: 547, startPoint y: 37, endPoint x: 563, endPoint y: 33, distance: 16.9
click at [563, 33] on input "401181" at bounding box center [556, 36] width 63 height 14
drag, startPoint x: 541, startPoint y: 32, endPoint x: 559, endPoint y: 30, distance: 17.4
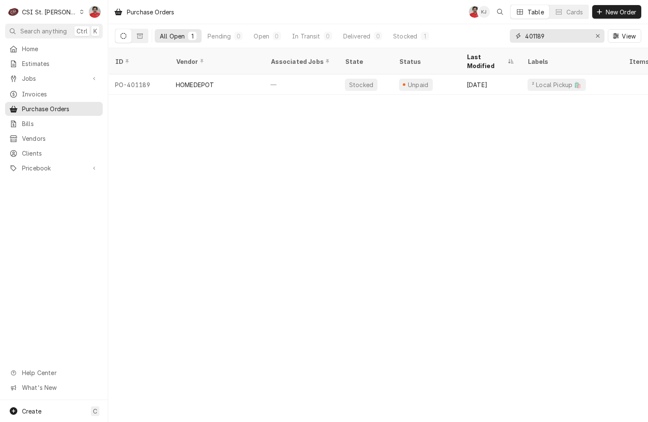
click at [554, 32] on input "401189" at bounding box center [556, 36] width 63 height 14
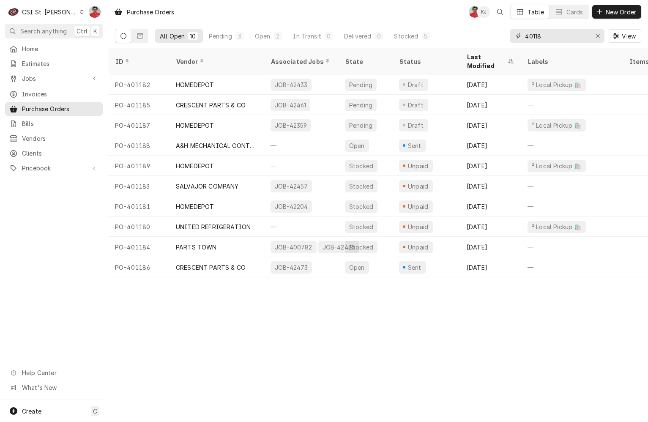
click at [552, 40] on input "40118" at bounding box center [556, 36] width 63 height 14
click at [544, 38] on input "40118" at bounding box center [556, 36] width 63 height 14
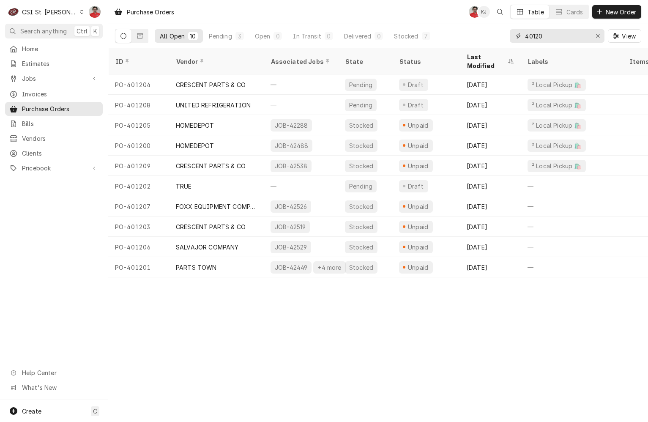
click at [581, 33] on input "40120" at bounding box center [556, 36] width 63 height 14
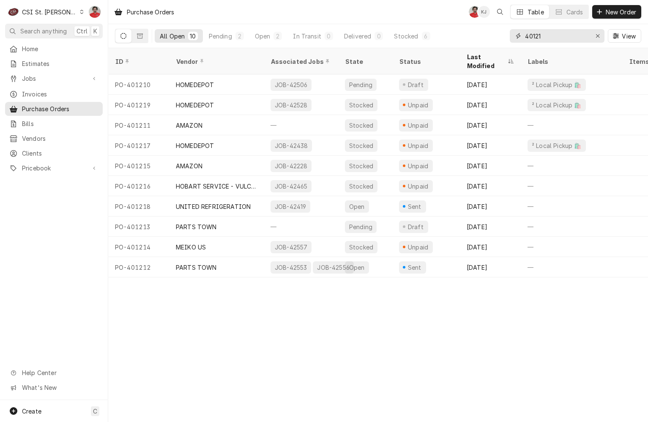
click at [561, 40] on input "40121" at bounding box center [556, 36] width 63 height 14
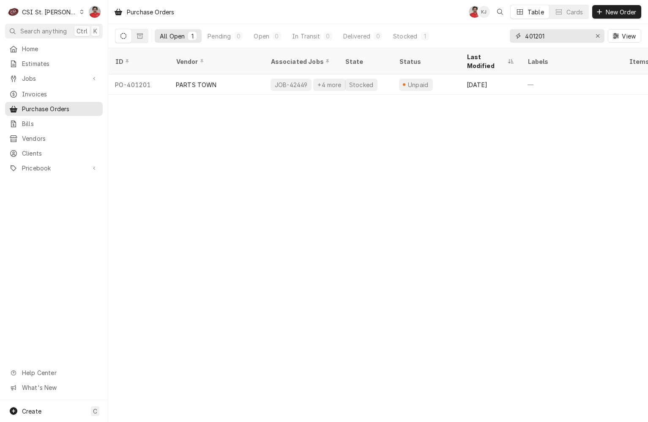
click at [550, 36] on input "401201" at bounding box center [556, 36] width 63 height 14
click at [545, 33] on input "401235" at bounding box center [556, 36] width 63 height 14
click at [539, 35] on input "401250" at bounding box center [556, 36] width 63 height 14
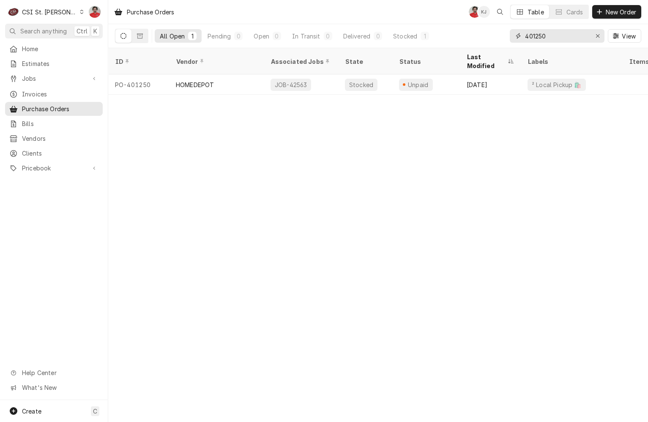
click at [539, 35] on input "401250" at bounding box center [556, 36] width 63 height 14
click at [539, 35] on input "401192" at bounding box center [556, 36] width 63 height 14
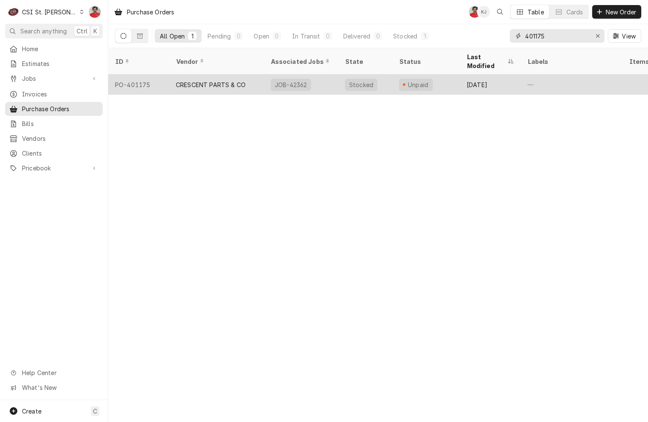
type input "401175"
click at [236, 80] on div "CRESCENT PARTS & CO" at bounding box center [211, 84] width 70 height 9
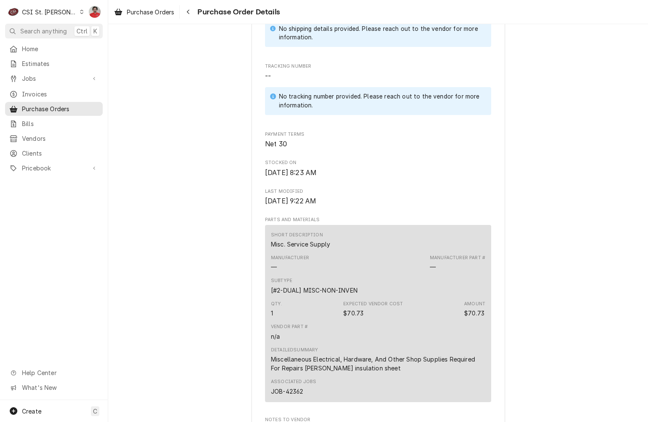
scroll to position [703, 0]
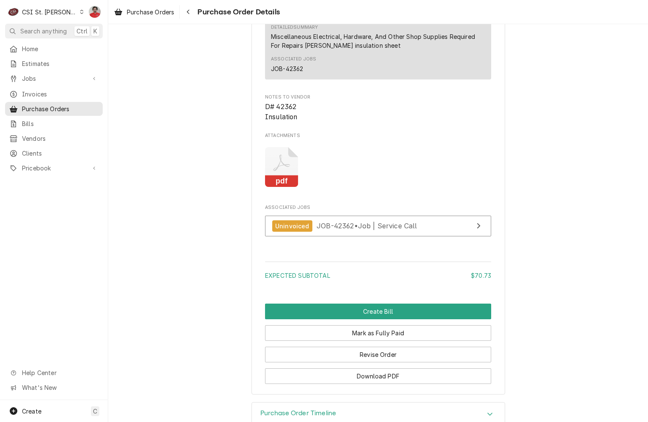
click at [274, 187] on rect "Attachments" at bounding box center [281, 181] width 33 height 12
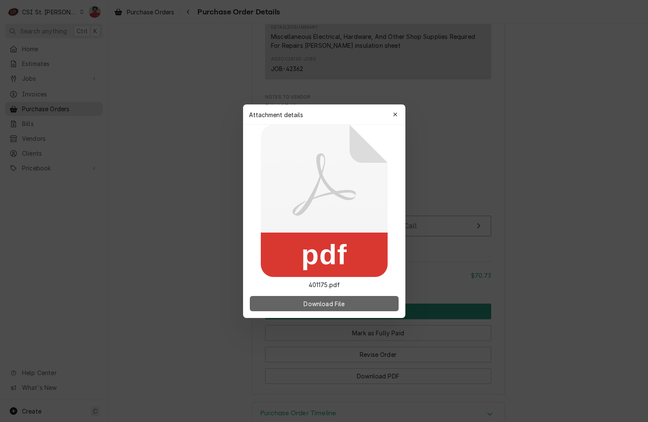
click at [314, 298] on button "Download File" at bounding box center [324, 303] width 149 height 15
drag, startPoint x: 397, startPoint y: 112, endPoint x: 438, endPoint y: 188, distance: 87.0
click at [396, 112] on icon "button" at bounding box center [395, 115] width 5 height 6
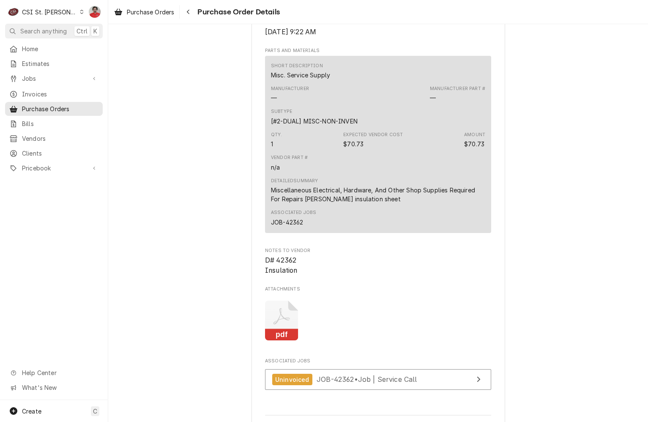
scroll to position [749, 0]
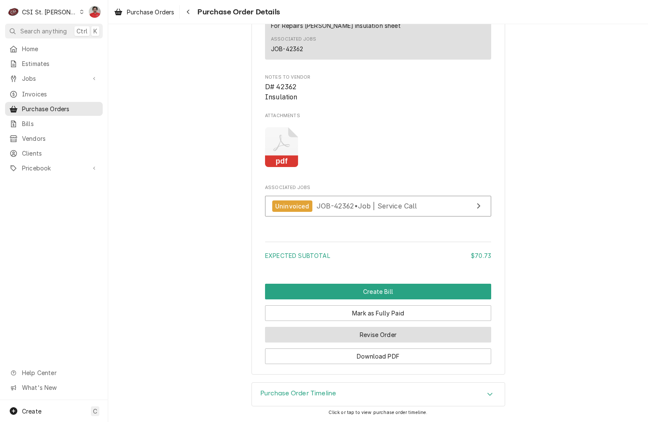
click at [422, 337] on button "Revise Order" at bounding box center [378, 335] width 226 height 16
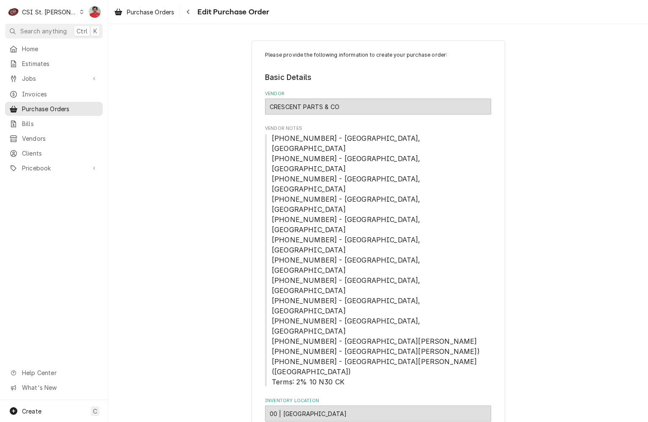
click at [343, 106] on div "CRESCENT PARTS & CO" at bounding box center [378, 106] width 226 height 16
click at [340, 106] on div "CRESCENT PARTS & CO" at bounding box center [378, 106] width 226 height 16
type textarea "x"
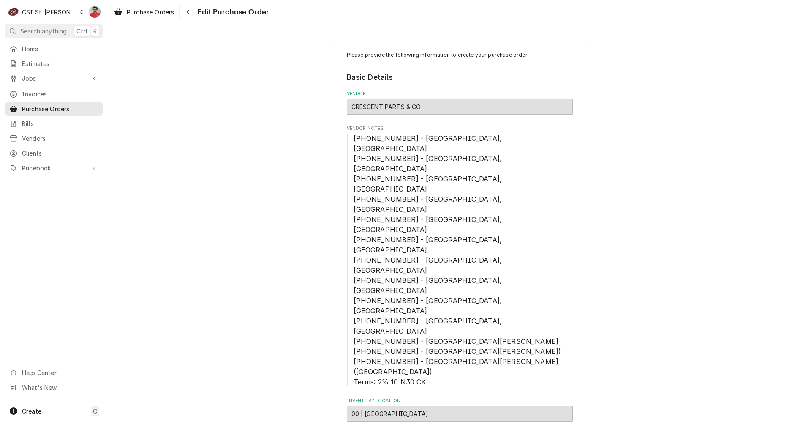
click at [203, 11] on span "Edit Purchase Order" at bounding box center [232, 11] width 74 height 11
click icon "Navigate back"
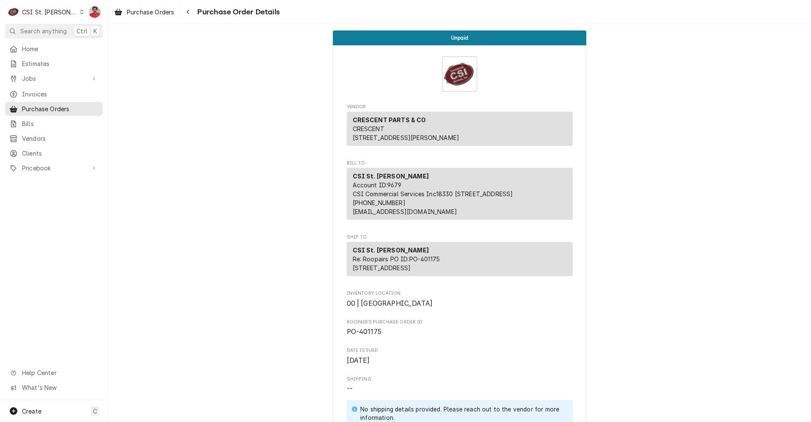
drag, startPoint x: 201, startPoint y: 12, endPoint x: 188, endPoint y: 13, distance: 12.3
click at [200, 12] on span "Purchase Order Details" at bounding box center [237, 11] width 85 height 11
click at [188, 13] on icon "Navigate back" at bounding box center [188, 12] width 4 height 6
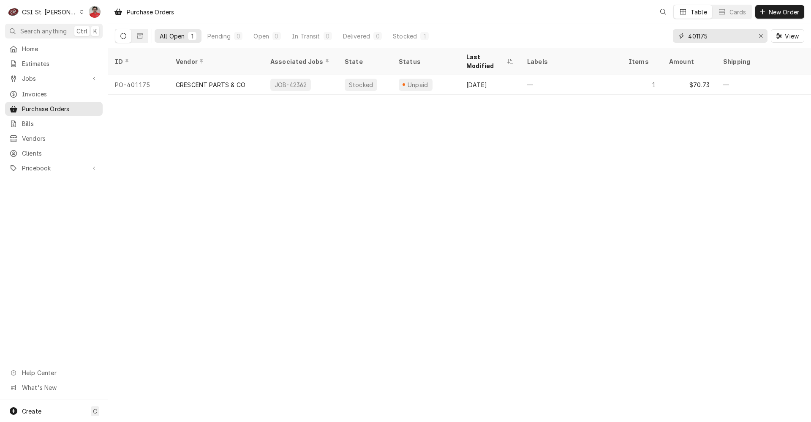
click at [710, 31] on input "401175" at bounding box center [719, 36] width 63 height 14
type input "401186"
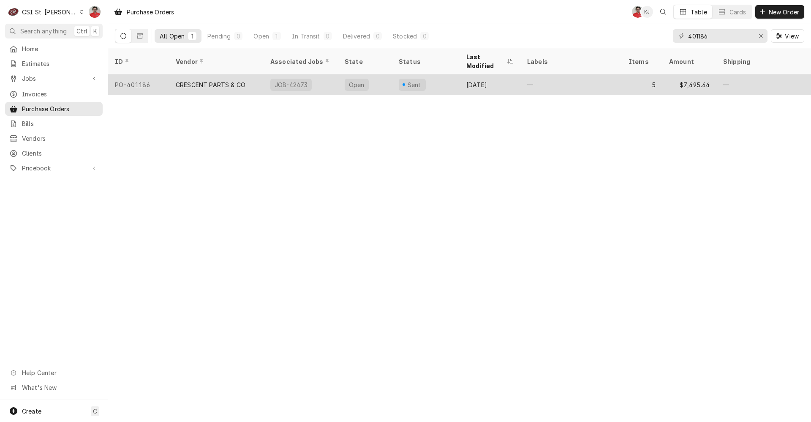
click at [555, 78] on div "—" at bounding box center [571, 84] width 101 height 20
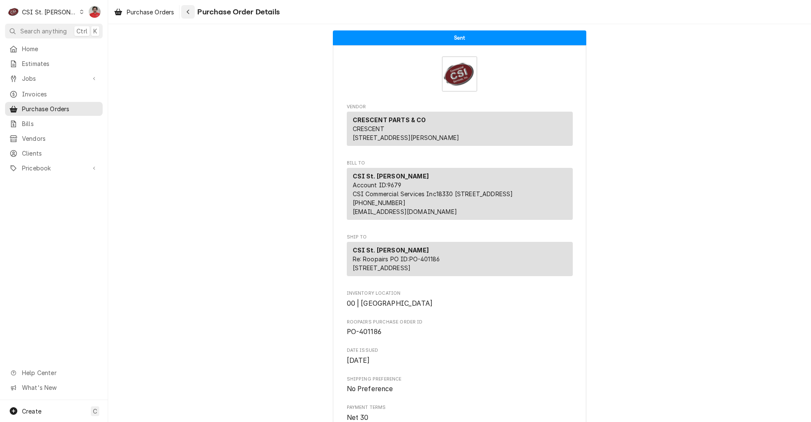
click at [191, 16] on button "Navigate back" at bounding box center [188, 12] width 14 height 14
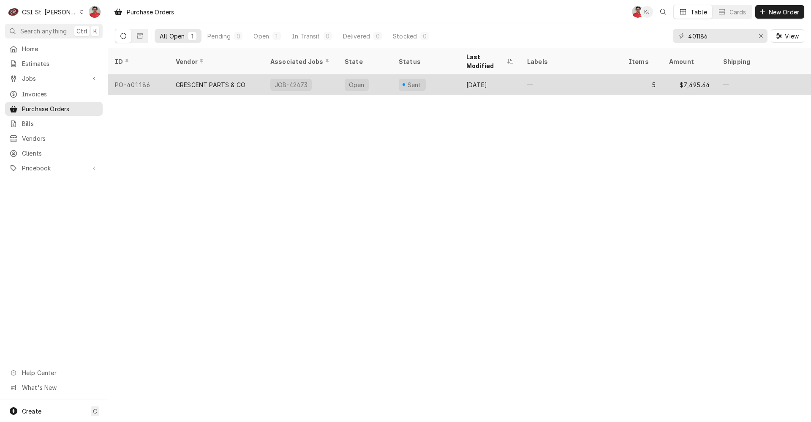
click at [386, 74] on div "Open" at bounding box center [365, 84] width 54 height 20
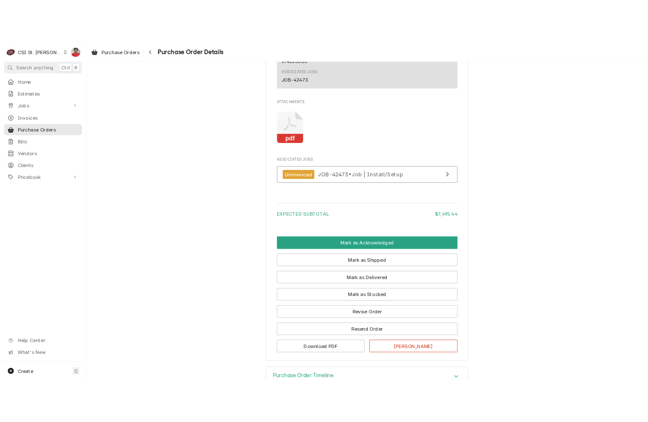
scroll to position [1394, 0]
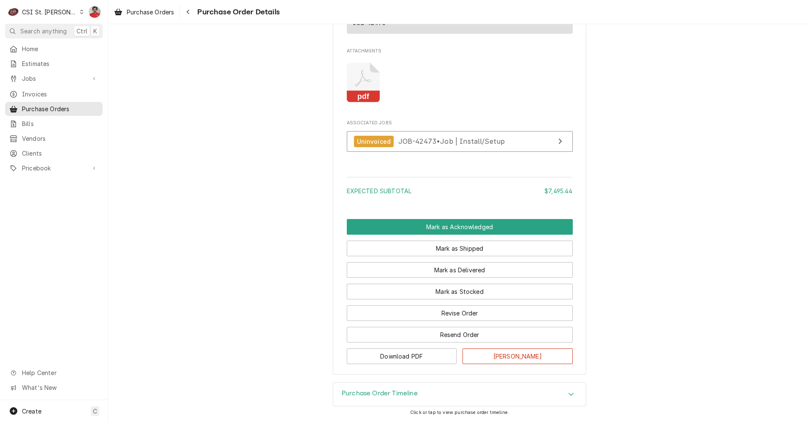
click at [360, 93] on rect "Attachments" at bounding box center [363, 97] width 33 height 12
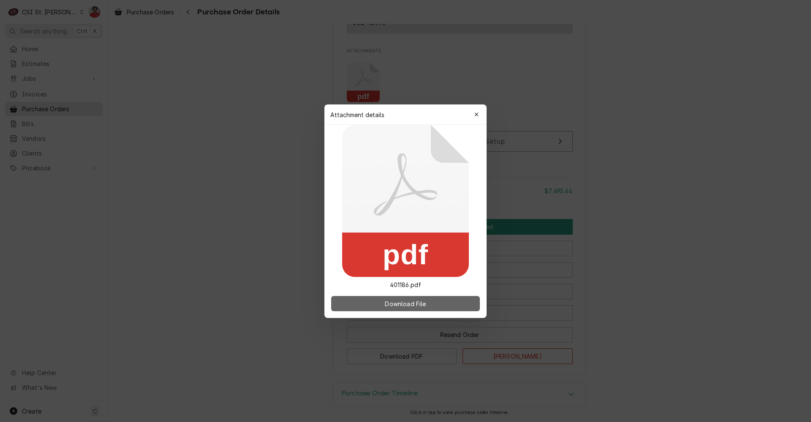
click at [392, 302] on span "Download File" at bounding box center [405, 303] width 44 height 9
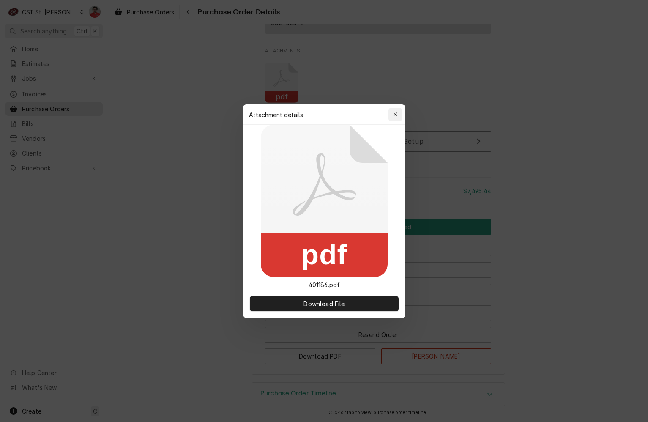
click at [401, 112] on button "button" at bounding box center [395, 115] width 14 height 14
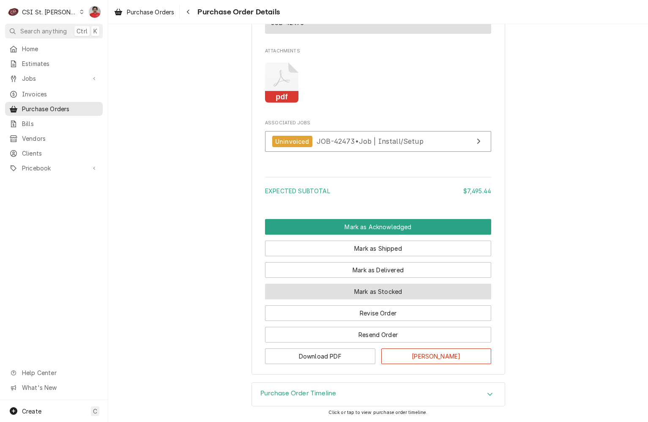
click at [347, 288] on button "Mark as Stocked" at bounding box center [378, 292] width 226 height 16
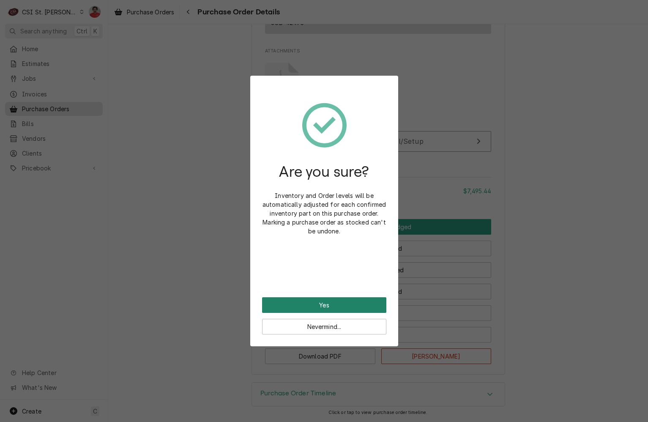
click at [343, 305] on button "Yes" at bounding box center [324, 305] width 124 height 16
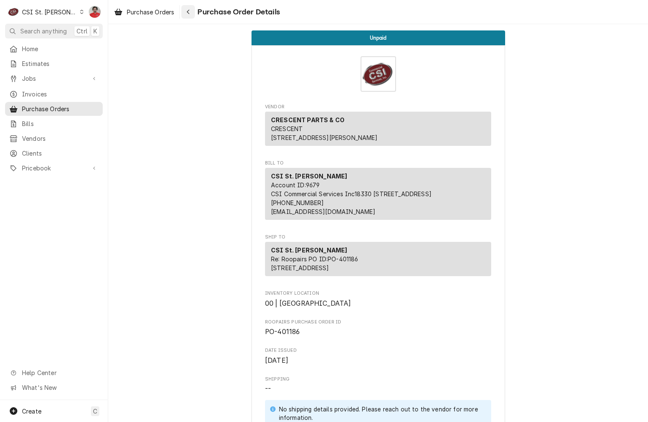
click at [186, 11] on div "Navigate back" at bounding box center [188, 12] width 8 height 8
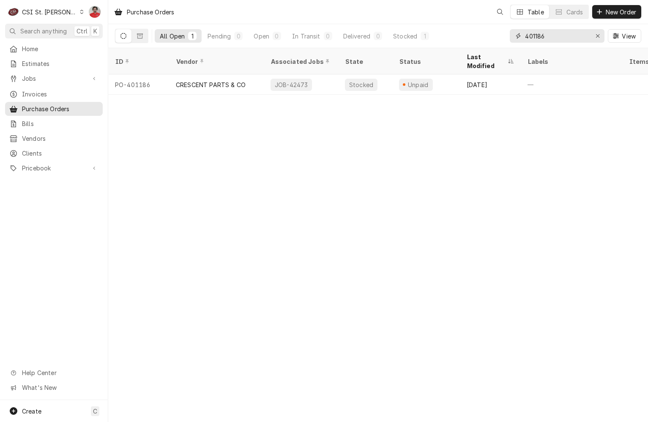
click at [571, 32] on input "401186" at bounding box center [556, 36] width 63 height 14
click at [545, 39] on input "401186" at bounding box center [556, 36] width 63 height 14
click at [546, 39] on input "401181" at bounding box center [556, 36] width 63 height 14
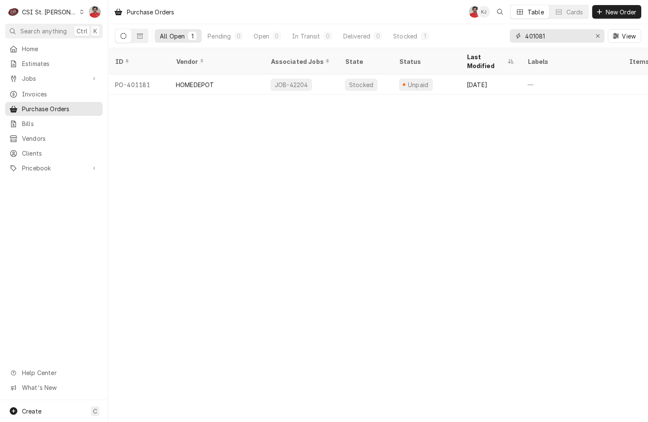
type input "401081"
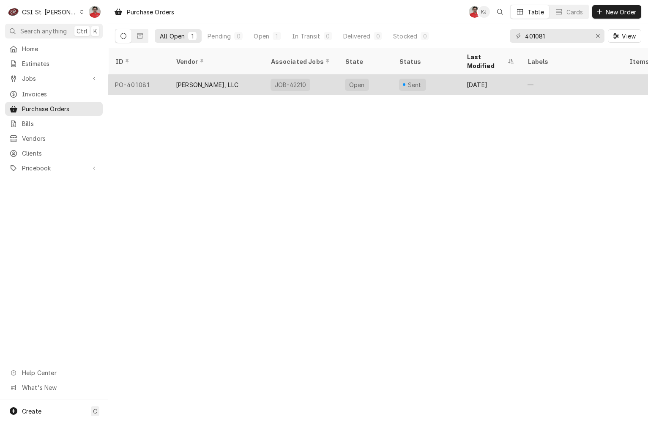
click at [544, 78] on div "—" at bounding box center [571, 84] width 101 height 20
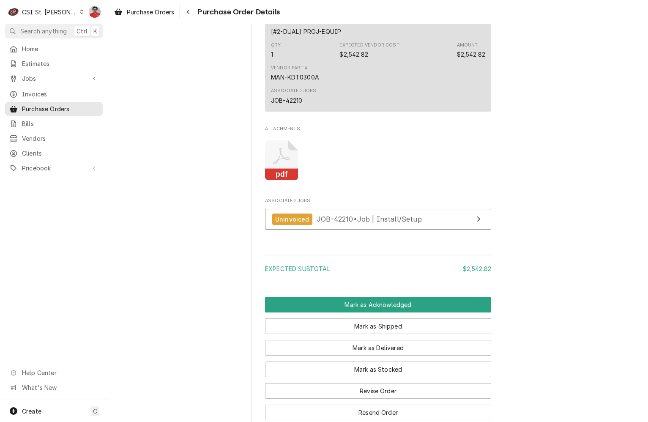
scroll to position [592, 0]
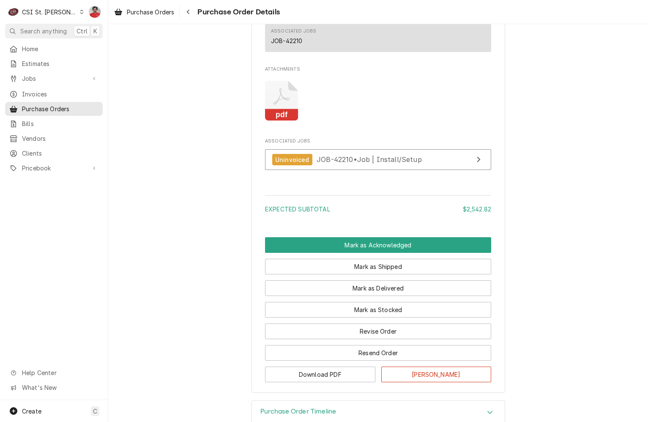
click at [279, 121] on icon "Attachments" at bounding box center [281, 101] width 33 height 40
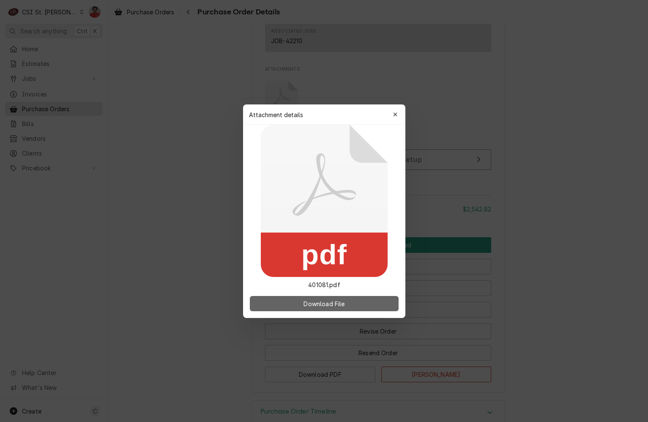
click at [304, 302] on span "Download File" at bounding box center [324, 303] width 44 height 9
click at [393, 117] on icon "button" at bounding box center [395, 115] width 5 height 6
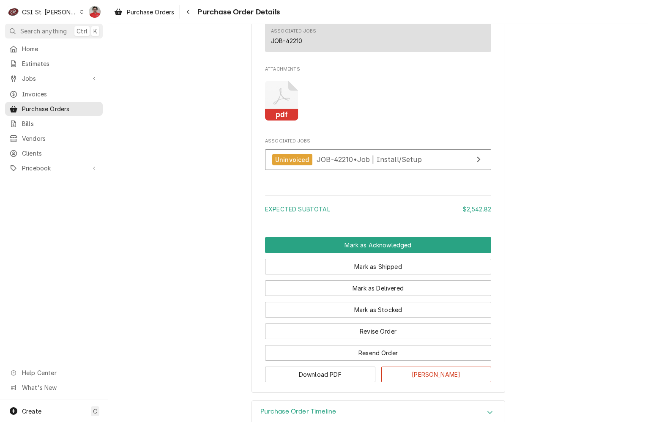
scroll to position [423, 0]
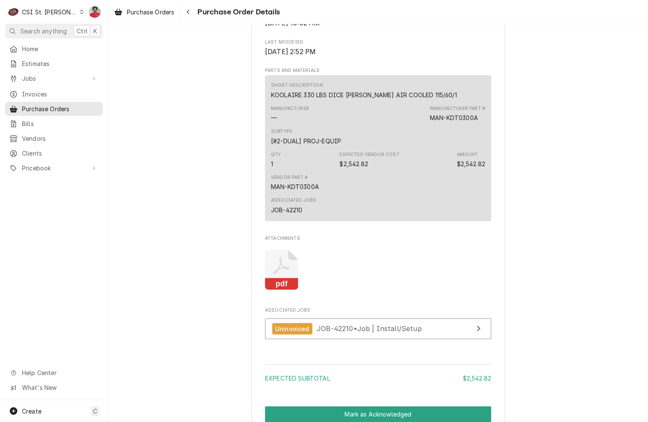
click at [328, 145] on div "Subtype [#2-DUAL] PROJ-EQUIP" at bounding box center [306, 136] width 70 height 17
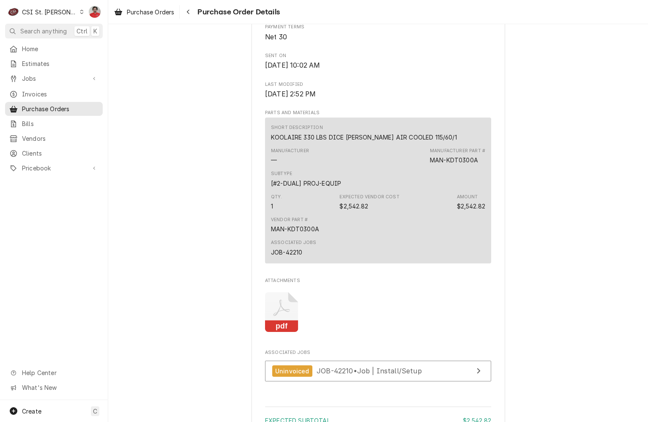
scroll to position [634, 0]
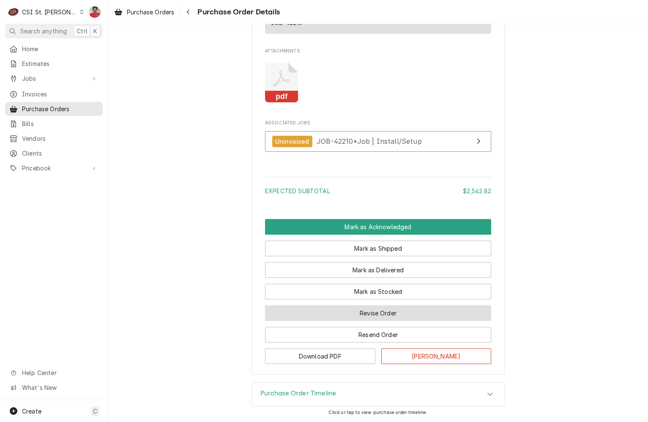
click at [378, 313] on button "Revise Order" at bounding box center [378, 313] width 226 height 16
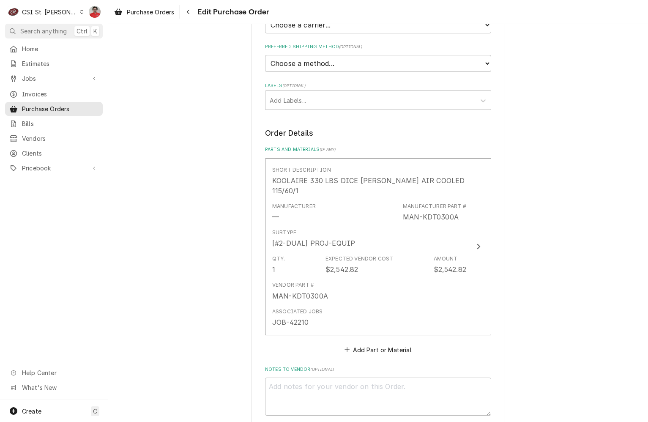
scroll to position [338, 0]
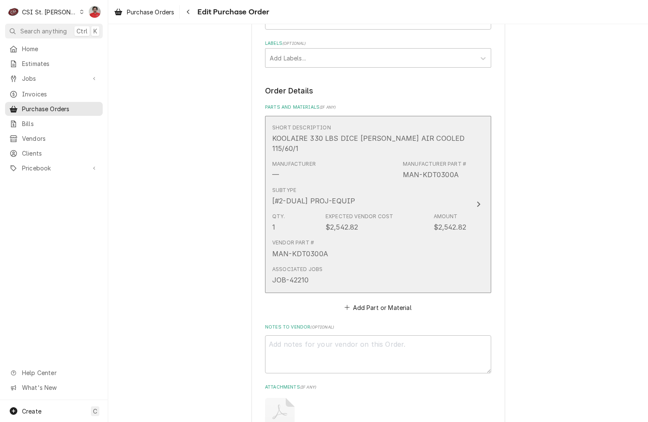
click at [333, 196] on div "[#2-DUAL] PROJ-EQUIP" at bounding box center [313, 201] width 83 height 10
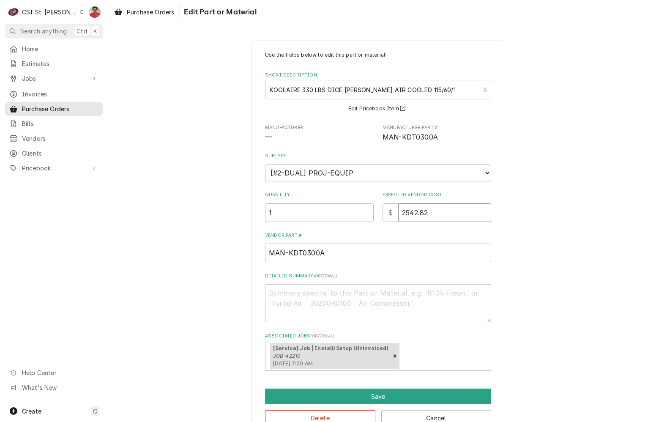
drag, startPoint x: 439, startPoint y: 209, endPoint x: 322, endPoint y: 217, distance: 117.0
click at [340, 217] on div "Quantity 1 Expected Vendor Cost $ 2542.82" at bounding box center [378, 206] width 226 height 30
type textarea "x"
type input "3"
type textarea "x"
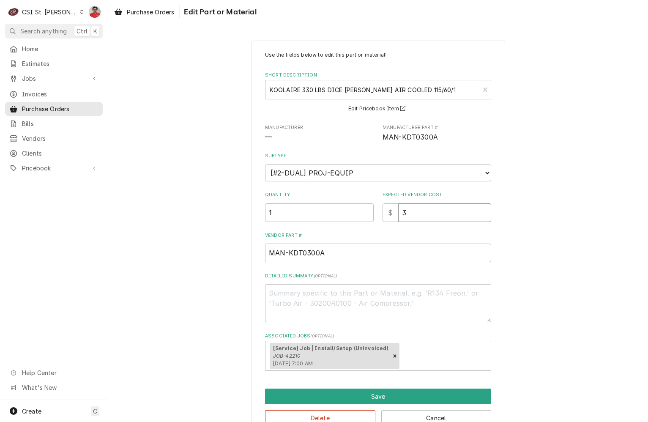
type input "30"
type textarea "x"
type input "303"
type textarea "x"
type input "3032"
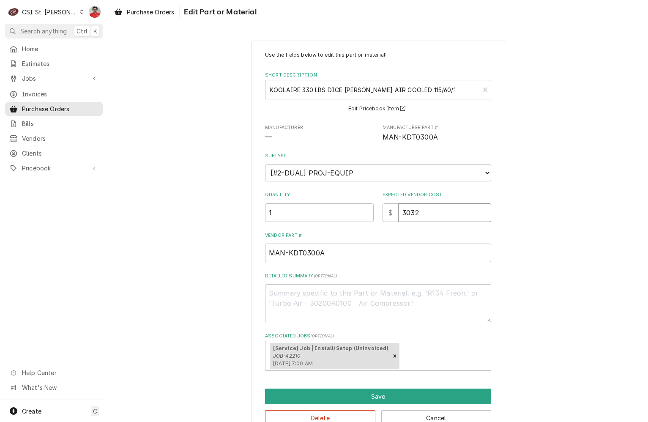
type textarea "x"
type input "3032.7"
type textarea "x"
type input "3032.76"
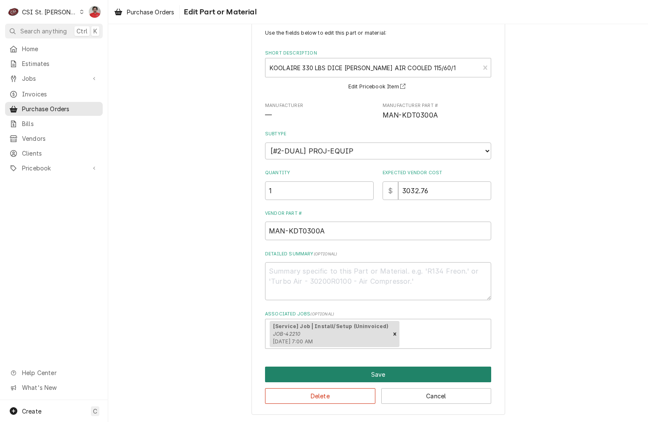
click at [373, 371] on button "Save" at bounding box center [378, 374] width 226 height 16
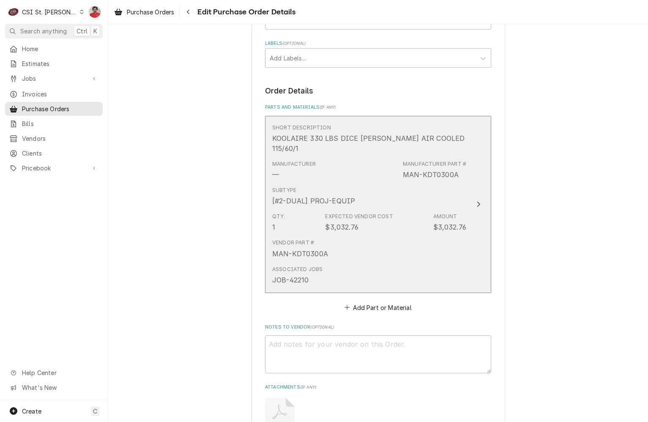
scroll to position [502, 0]
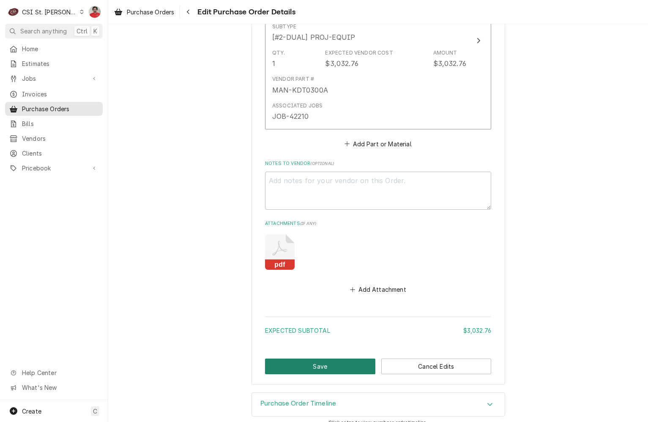
click at [344, 359] on button "Save" at bounding box center [320, 366] width 110 height 16
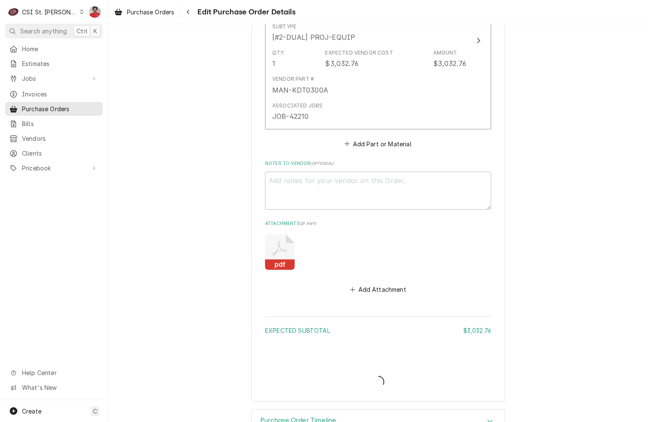
type textarea "x"
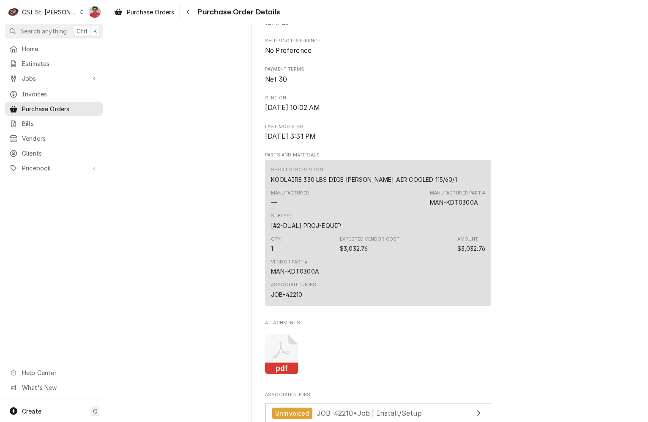
scroll to position [636, 0]
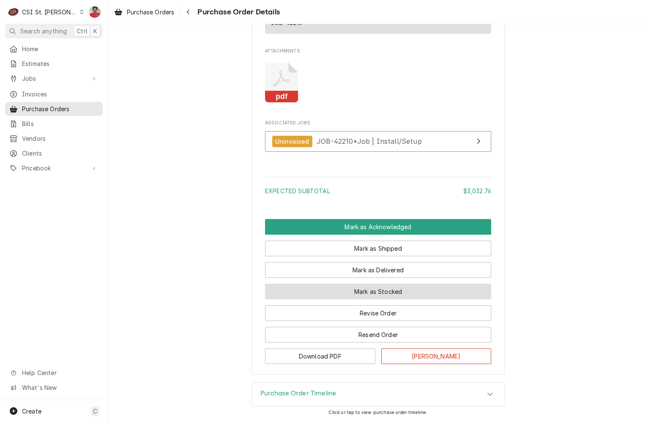
click at [350, 291] on button "Mark as Stocked" at bounding box center [378, 292] width 226 height 16
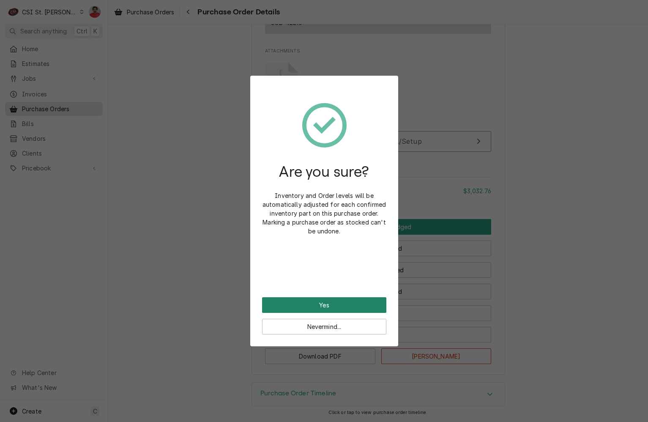
click at [347, 305] on button "Yes" at bounding box center [324, 305] width 124 height 16
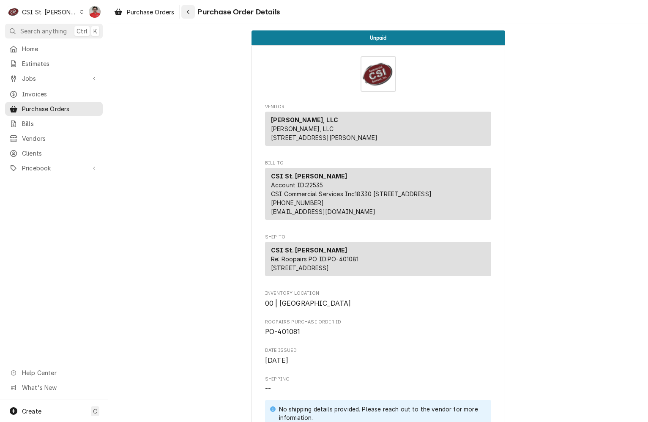
click at [192, 11] on div "Navigate back" at bounding box center [188, 12] width 8 height 8
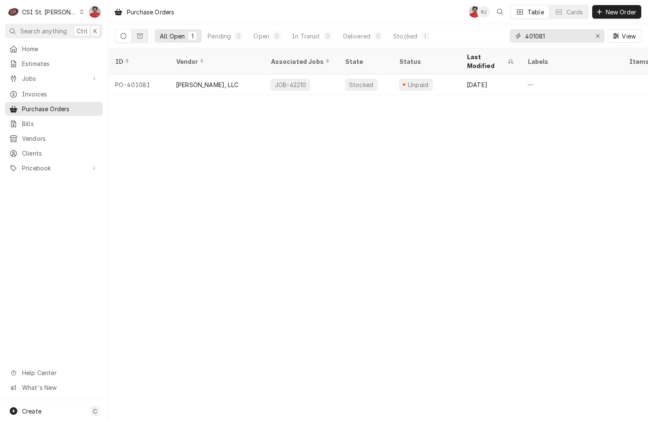
click at [544, 39] on input "401081" at bounding box center [556, 36] width 63 height 14
type input "401087"
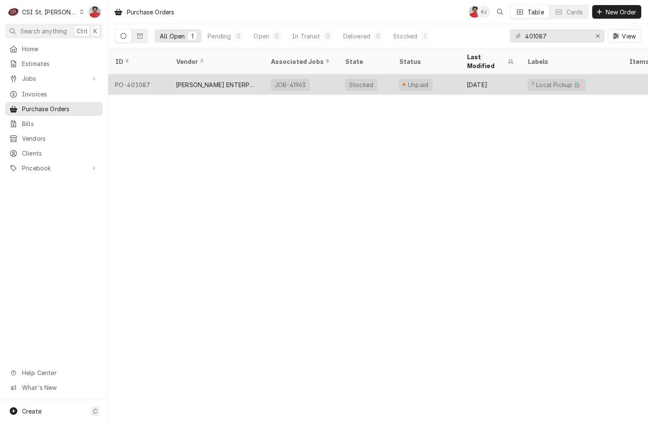
click at [197, 80] on div "[PERSON_NAME] ENTERPRISES, INC" at bounding box center [216, 84] width 81 height 9
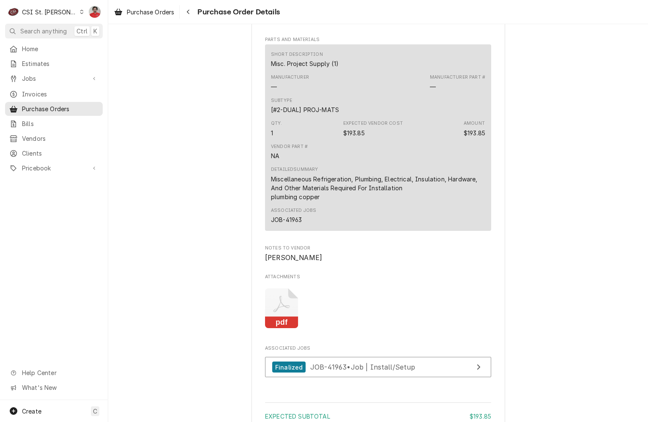
scroll to position [779, 0]
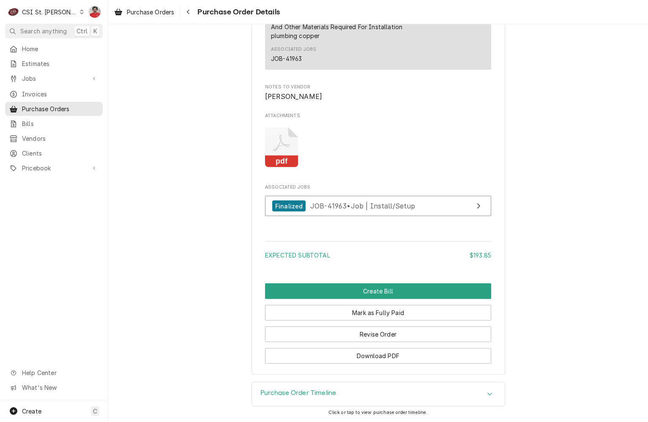
click at [278, 132] on icon "Attachments" at bounding box center [281, 147] width 33 height 40
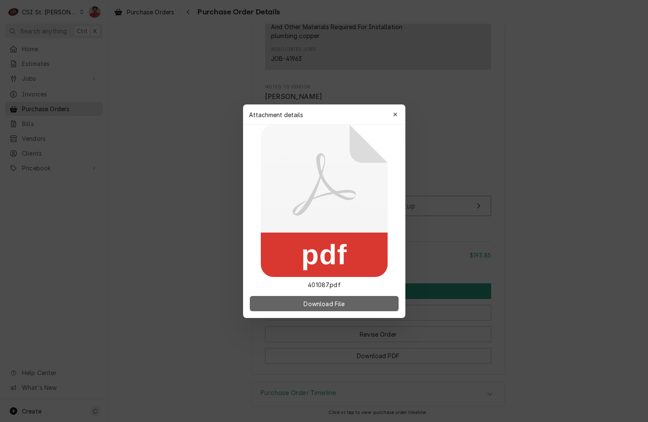
click at [327, 302] on span "Download File" at bounding box center [324, 303] width 44 height 9
click at [393, 113] on icon "button" at bounding box center [395, 115] width 5 height 6
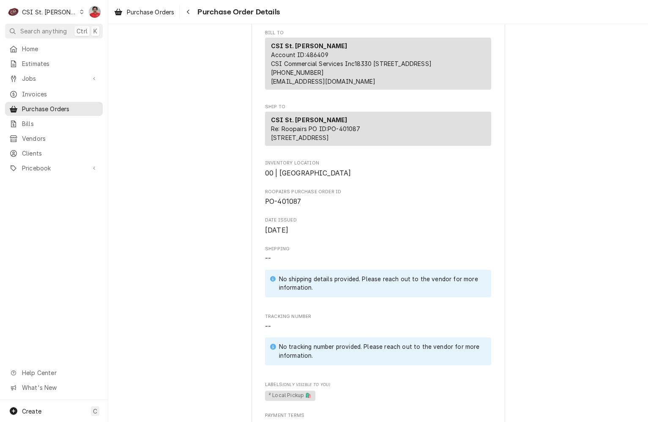
scroll to position [61, 0]
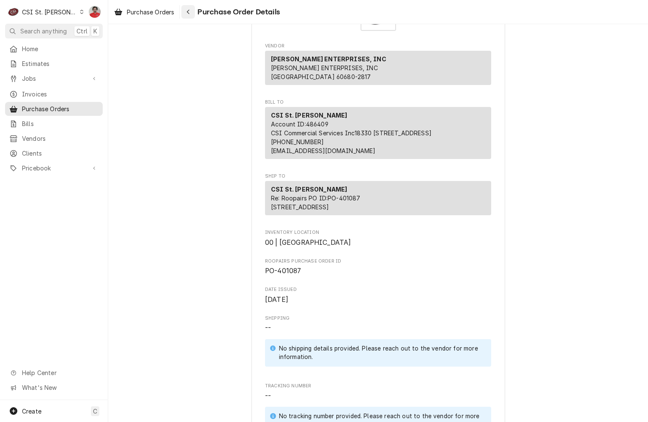
click at [191, 10] on div "Navigate back" at bounding box center [188, 12] width 8 height 8
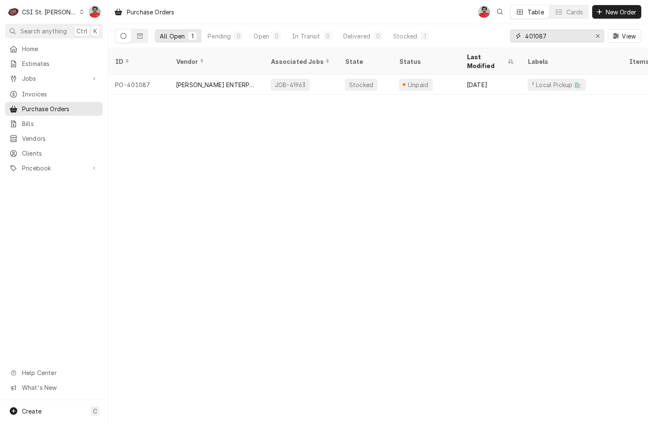
drag, startPoint x: 540, startPoint y: 35, endPoint x: 568, endPoint y: 32, distance: 28.4
click at [568, 32] on input "401087" at bounding box center [556, 36] width 63 height 14
drag, startPoint x: 539, startPoint y: 35, endPoint x: 558, endPoint y: 35, distance: 18.6
click at [557, 35] on input "401195" at bounding box center [556, 36] width 63 height 14
click at [565, 35] on input "401192" at bounding box center [556, 36] width 63 height 14
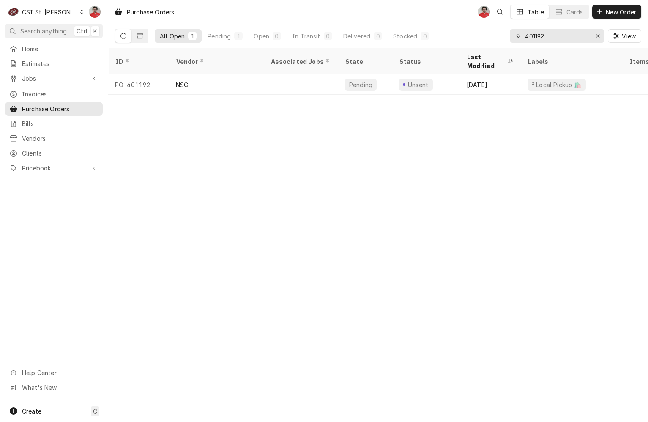
click at [565, 35] on input "401192" at bounding box center [556, 36] width 63 height 14
type input "1"
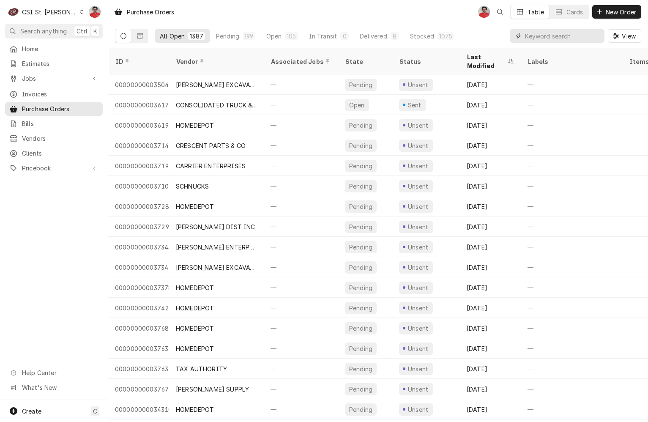
click at [545, 37] on input "Dynamic Content Wrapper" at bounding box center [562, 36] width 75 height 14
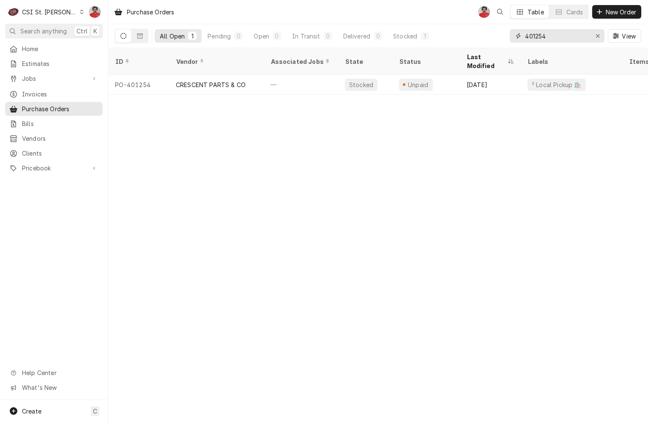
click at [552, 35] on input "401254" at bounding box center [556, 36] width 63 height 14
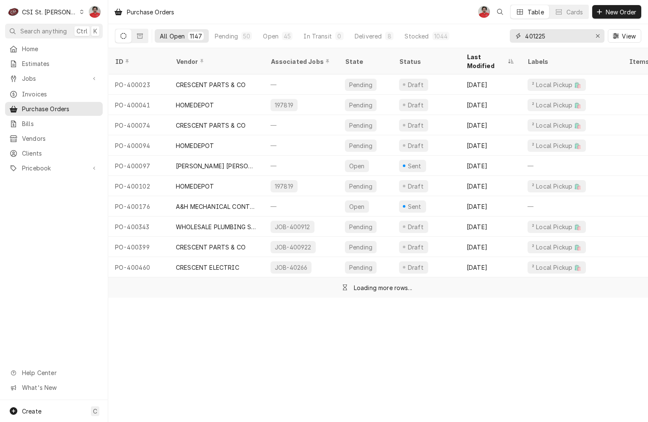
type input "401225"
